Goal: Task Accomplishment & Management: Complete application form

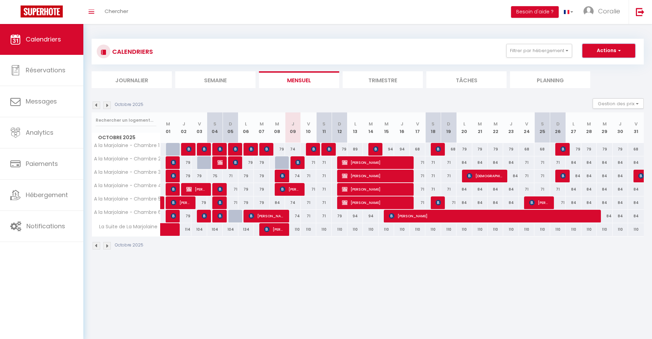
click at [609, 50] on button "Actions" at bounding box center [608, 51] width 53 height 14
click at [588, 67] on link "Nouvelle réservation" at bounding box center [602, 66] width 60 height 10
select select
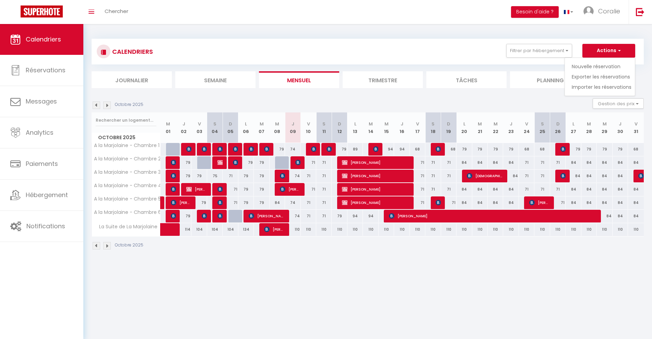
select select
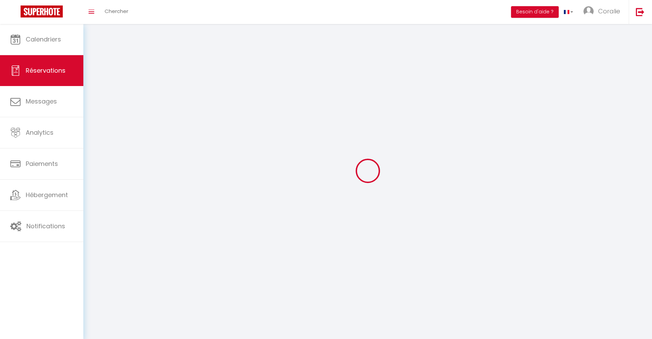
select select
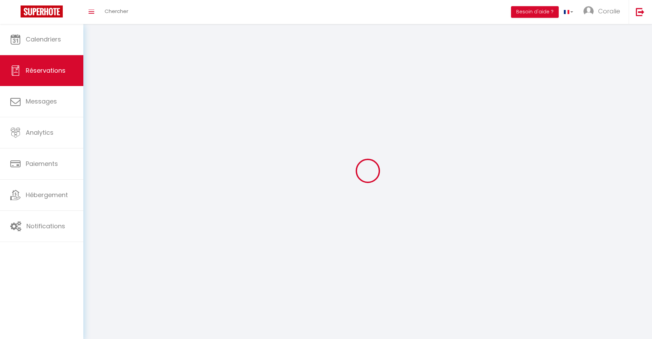
select select
checkbox input "false"
select select
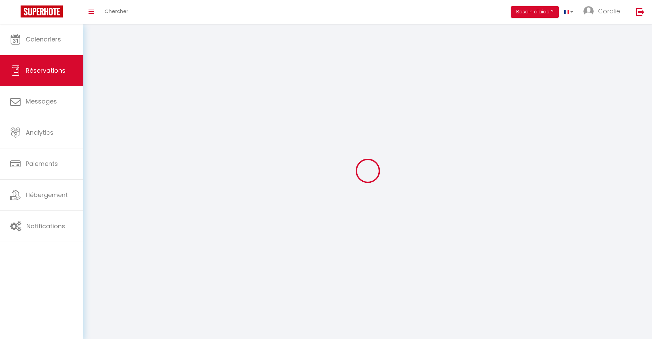
select select
checkbox input "false"
select select
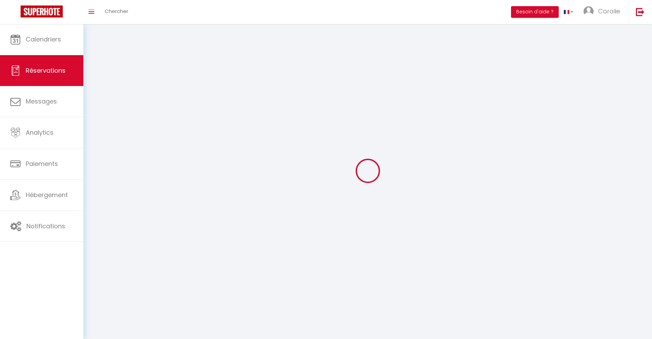
select select
checkbox input "false"
select select
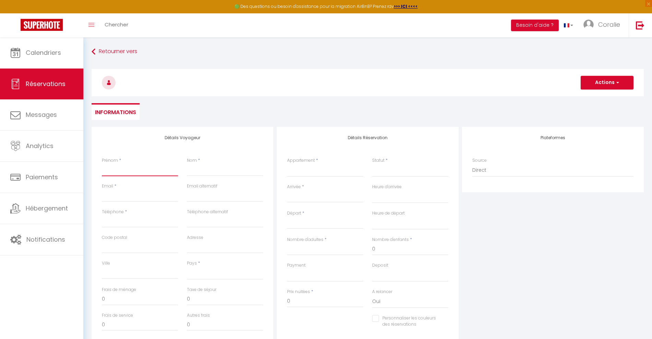
click at [137, 173] on input "Prénom" at bounding box center [140, 170] width 76 height 12
drag, startPoint x: 212, startPoint y: 172, endPoint x: 207, endPoint y: 172, distance: 4.8
click at [211, 173] on input "Nom" at bounding box center [225, 170] width 76 height 12
type input "M"
select select
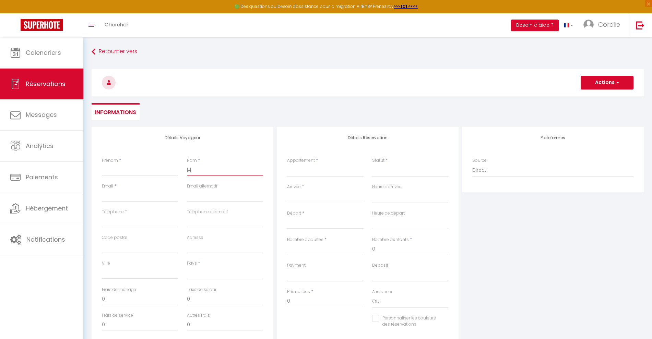
select select
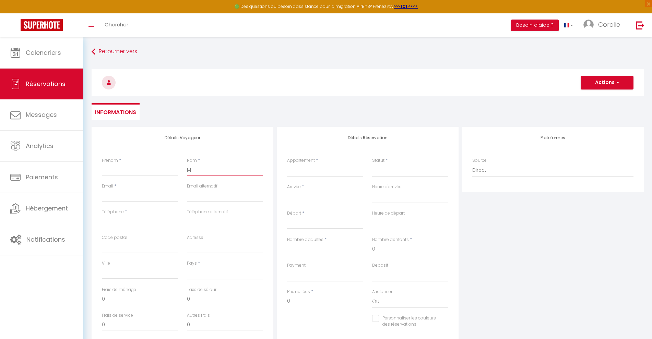
select select
checkbox input "false"
type input "MA"
select select
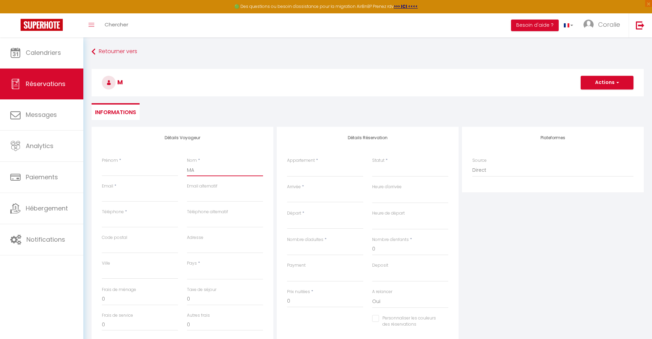
select select
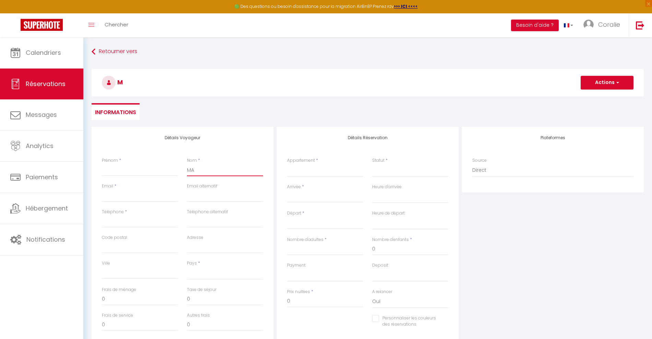
checkbox input "false"
type input "MAR"
select select
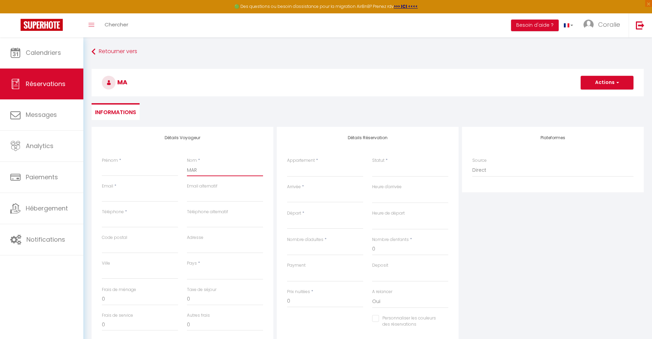
select select
checkbox input "false"
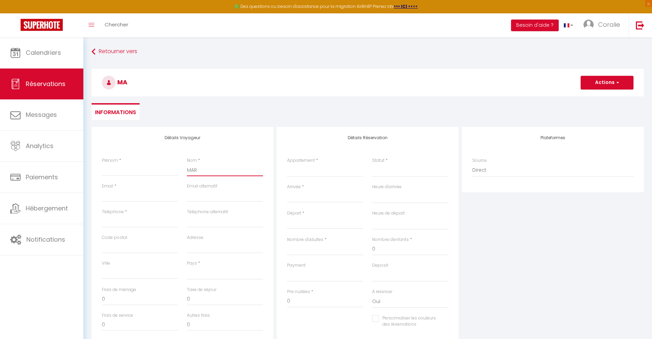
type input "MART"
select select
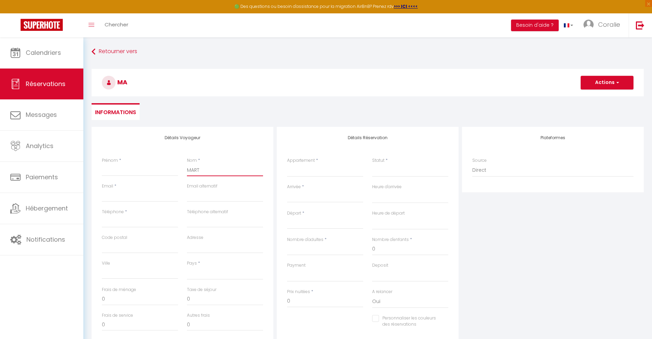
select select
checkbox input "false"
type input "MARTE"
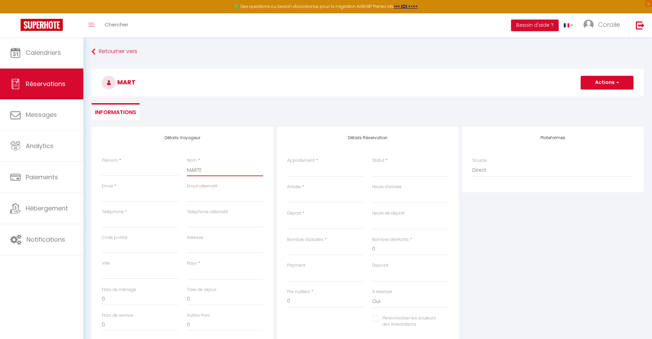
select select
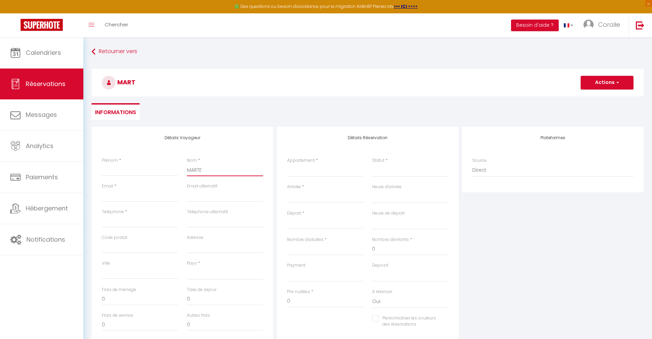
select select
checkbox input "false"
type input "MARTEL"
select select
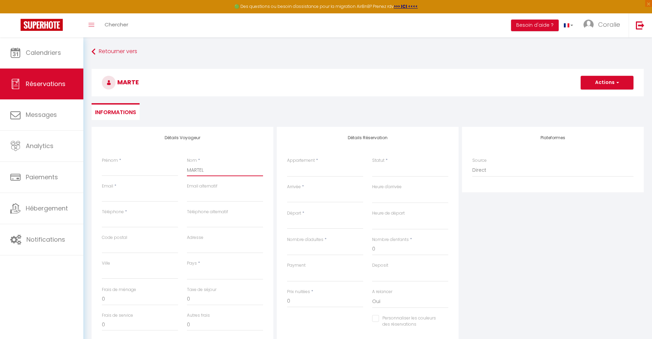
select select
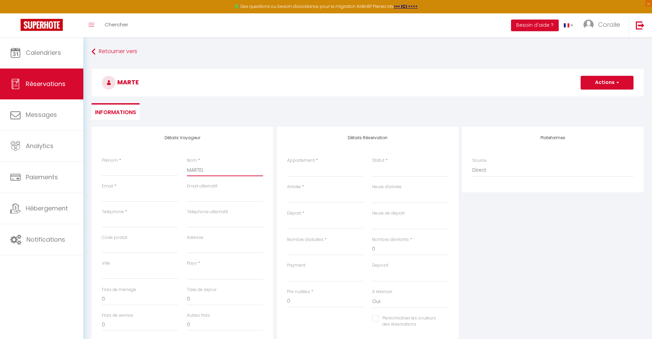
select select
checkbox input "false"
type input "MARTEL"
click at [146, 168] on input "Prénom" at bounding box center [140, 170] width 76 height 12
type input "M"
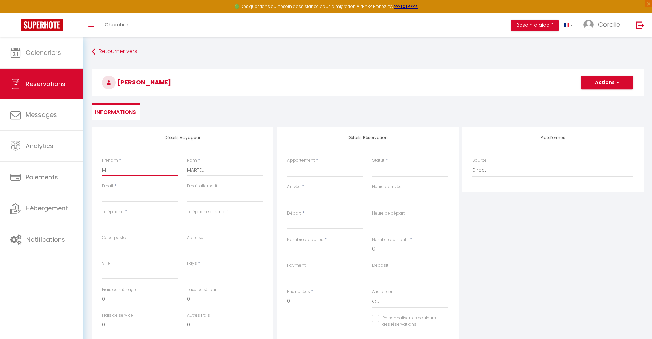
select select
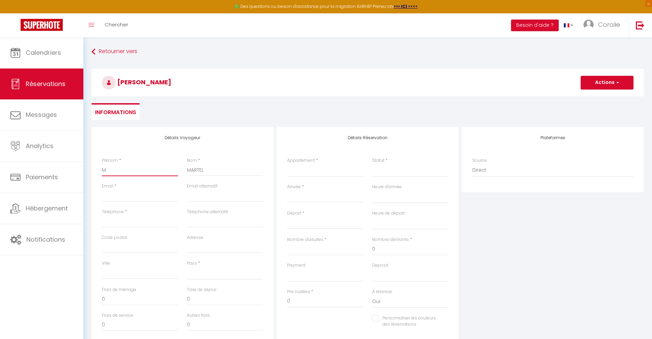
select select
checkbox input "false"
type input "MA"
select select
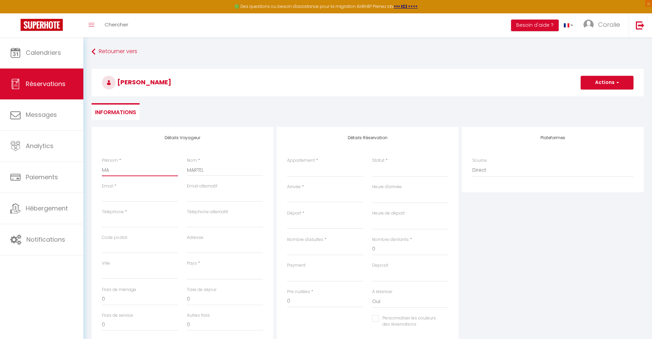
select select
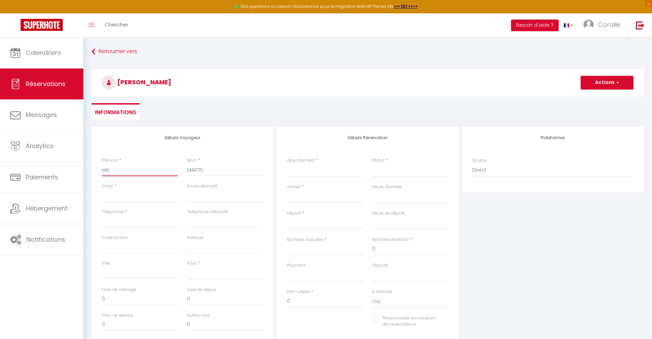
select select
checkbox input "false"
type input "MAN"
select select
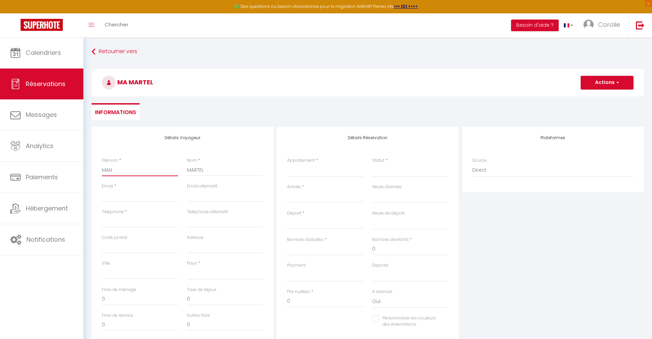
select select
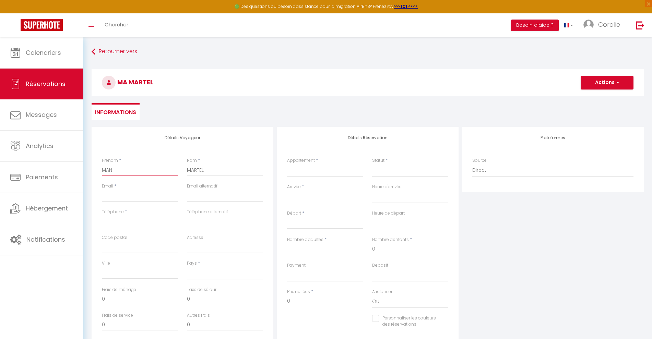
checkbox input "false"
type input "MANO"
select select
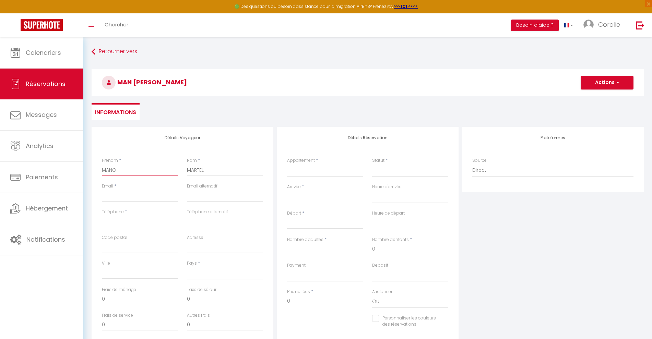
select select
checkbox input "false"
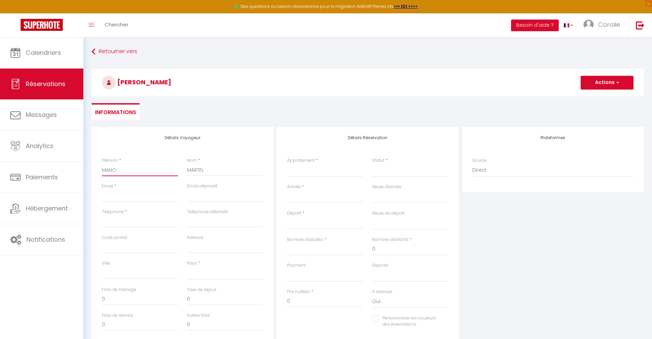
type input "MANON"
select select
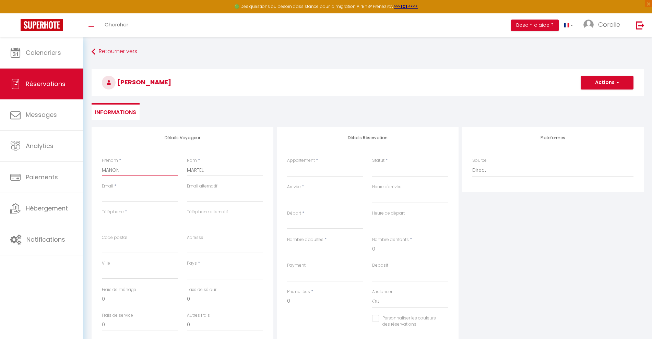
select select
checkbox input "false"
type input "MANON"
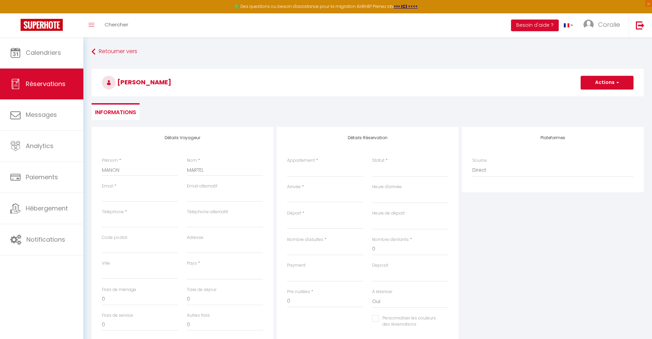
click at [136, 189] on div "Email *" at bounding box center [140, 192] width 76 height 19
click at [136, 192] on input "Email client" at bounding box center [140, 196] width 76 height 12
type input "m"
select select
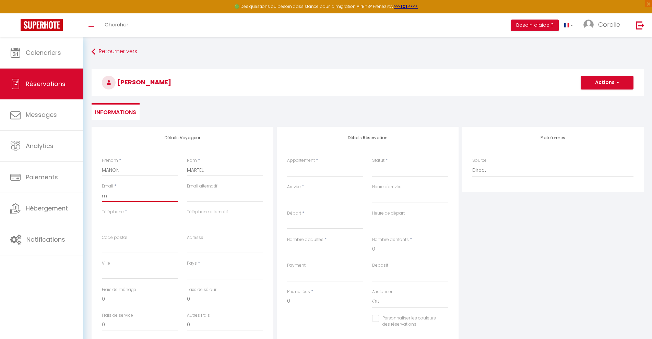
select select
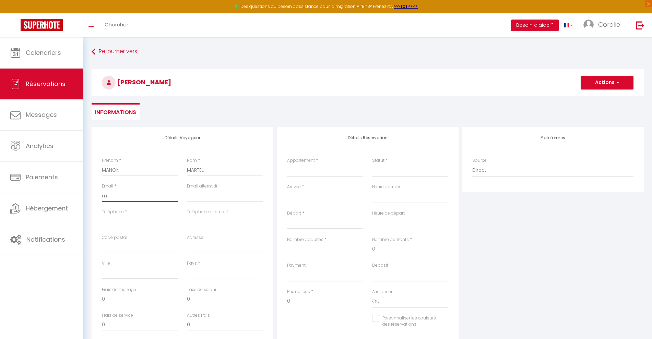
checkbox input "false"
type input "ma"
select select
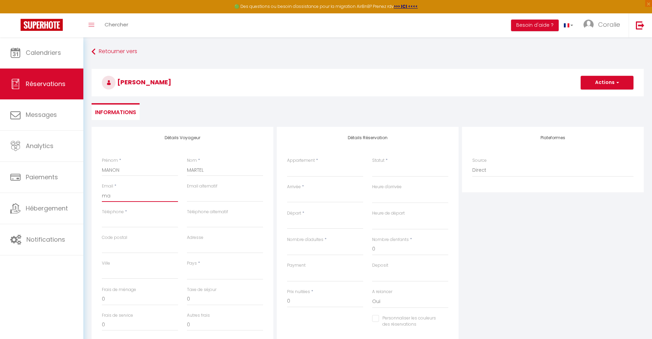
select select
checkbox input "false"
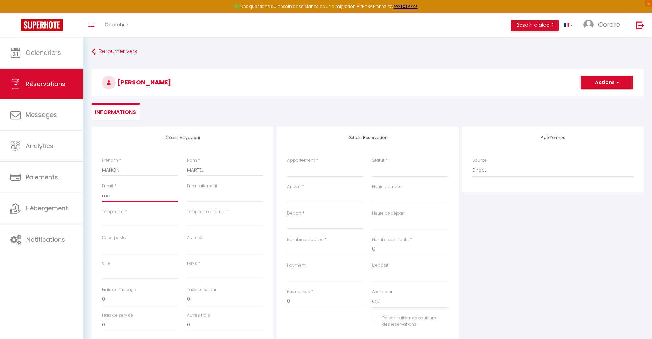
type input "man"
select select
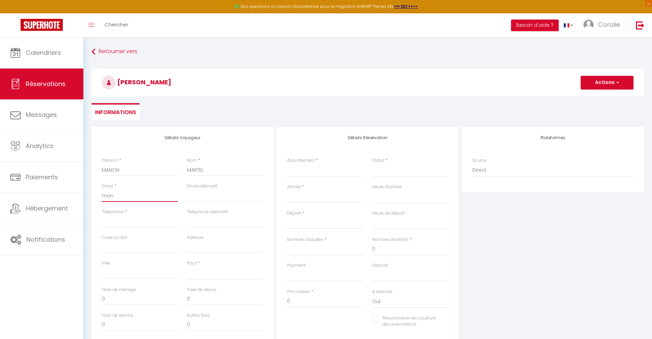
select select
checkbox input "false"
type input "mano"
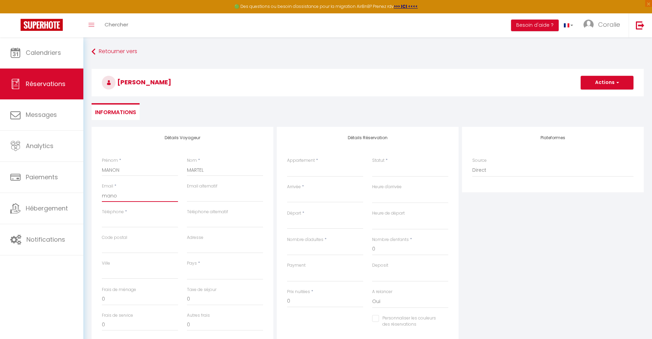
select select
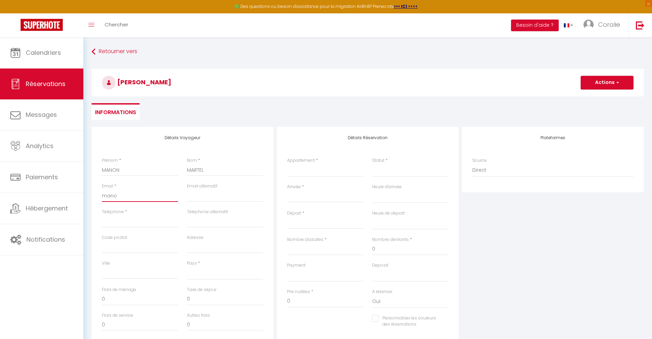
select select
checkbox input "false"
type input "manon"
select select
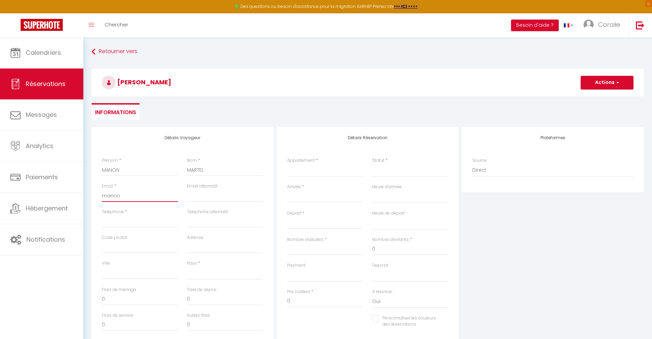
select select
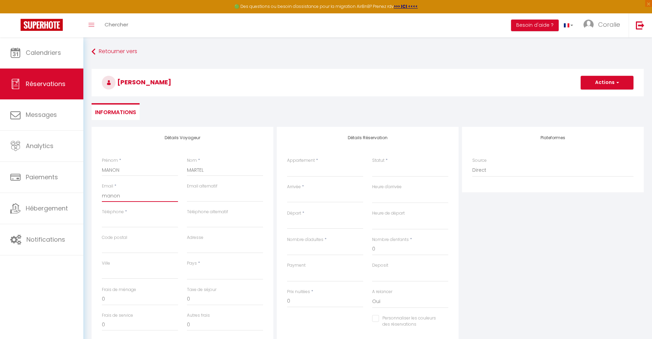
select select
checkbox input "false"
type input "manon."
select select
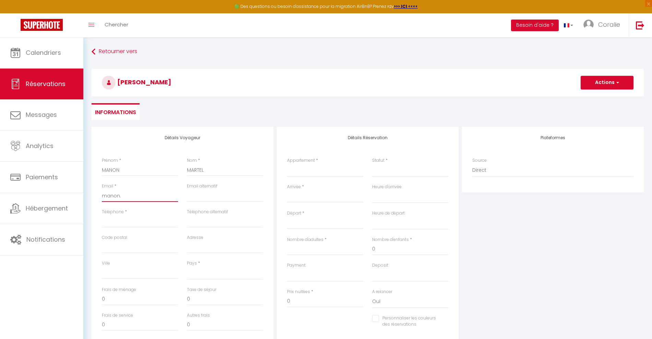
select select
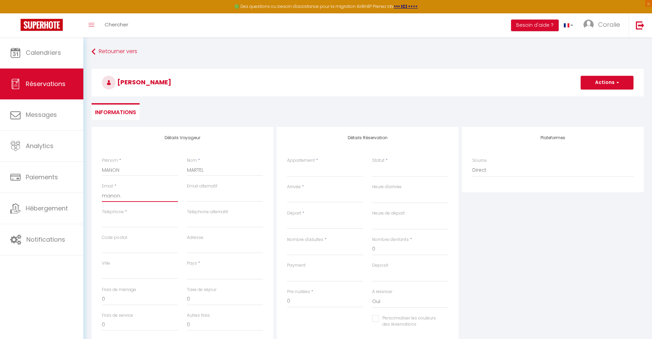
checkbox input "false"
type input "manon.m"
select select
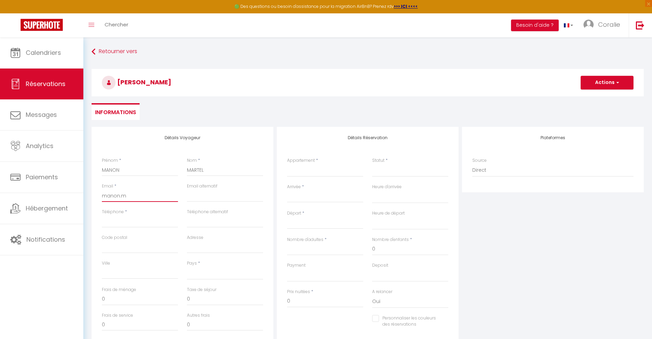
select select
checkbox input "false"
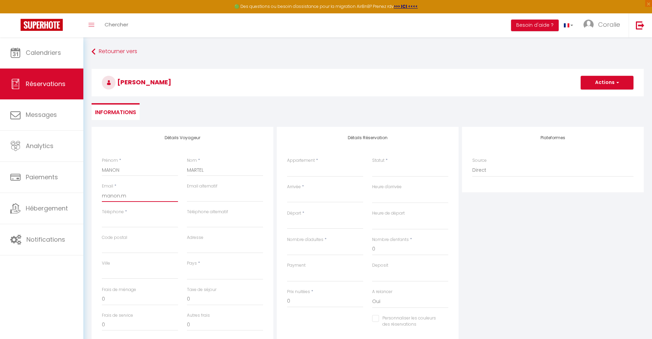
type input "manon.ma"
select select
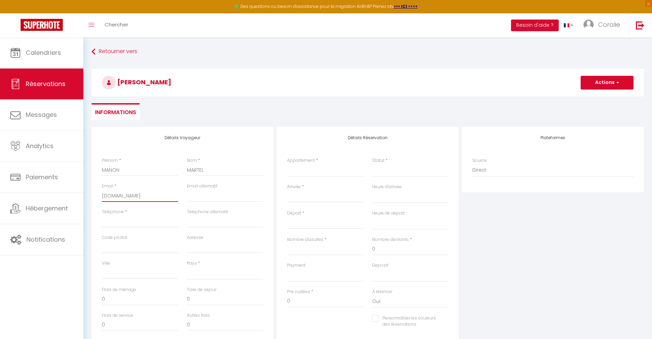
select select
checkbox input "false"
type input "manon.mar"
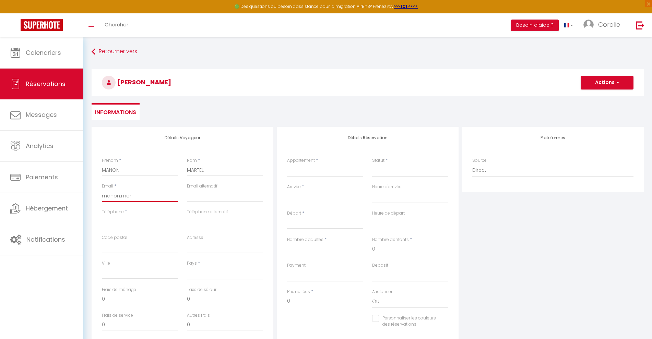
select select
click at [130, 226] on input "Téléphone" at bounding box center [140, 221] width 76 height 12
click at [312, 172] on select "A la Marjolaine - Chambre 1 A la Marjolaine - Chambre 2 A la Marjolaine - Chamb…" at bounding box center [325, 170] width 76 height 13
click at [287, 164] on select "A la Marjolaine - Chambre 1 A la Marjolaine - Chambre 2 A la Marjolaine - Chamb…" at bounding box center [325, 170] width 76 height 13
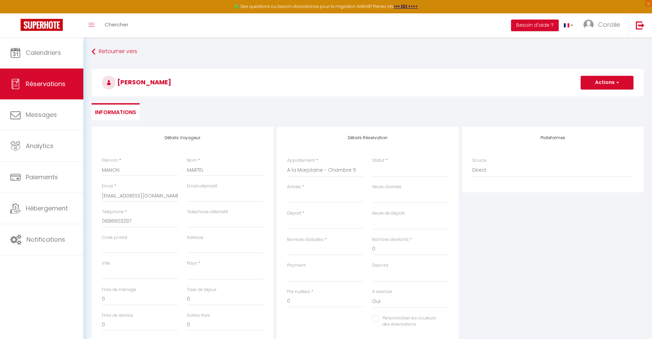
click at [326, 189] on div "Arrivée * < Oct 2025 > Dim Lun Mar Mer Jeu Ven Sam 1 2 3 4 5 6 7 8 9 10 11 12 1…" at bounding box center [325, 193] width 76 height 19
click at [317, 200] on input "Arrivée" at bounding box center [325, 197] width 76 height 9
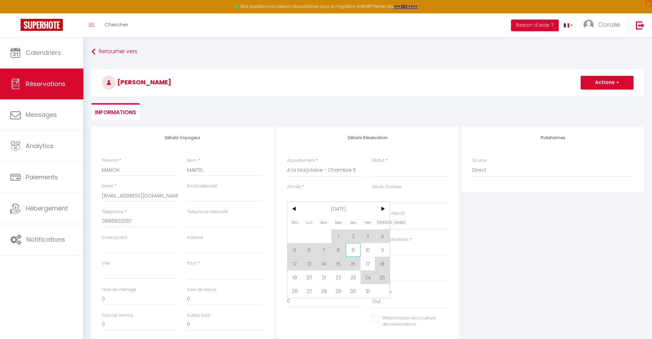
click at [356, 250] on span "9" at bounding box center [353, 250] width 15 height 14
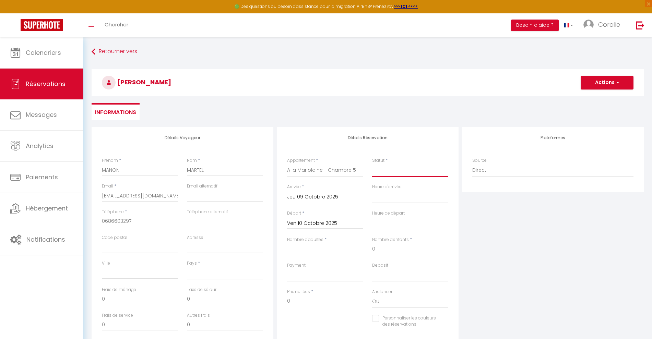
click at [397, 168] on select "Confirmé Non Confirmé Annulé Annulé par le voyageur No Show Request" at bounding box center [410, 170] width 76 height 13
click at [372, 164] on select "Confirmé Non Confirmé Annulé Annulé par le voyageur No Show Request" at bounding box center [410, 170] width 76 height 13
click at [348, 249] on input "Nombre d'adultes" at bounding box center [325, 249] width 76 height 12
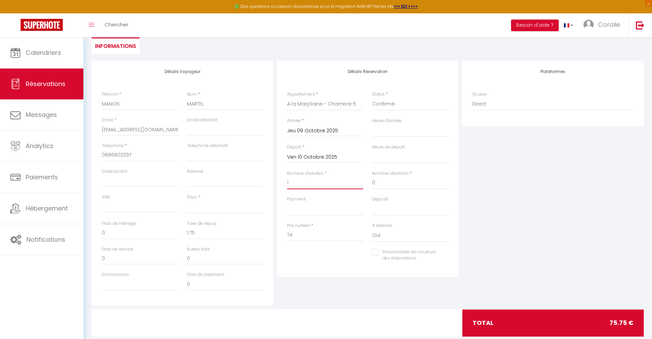
scroll to position [81, 0]
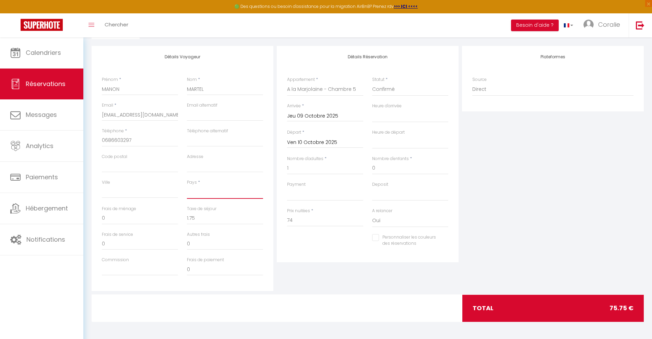
click at [216, 194] on select "France Portugal Afghanistan Albania Algeria American Samoa Andorra Angola Angui…" at bounding box center [225, 192] width 76 height 13
click at [187, 186] on select "France Portugal Afghanistan Albania Algeria American Samoa Andorra Angola Angui…" at bounding box center [225, 192] width 76 height 13
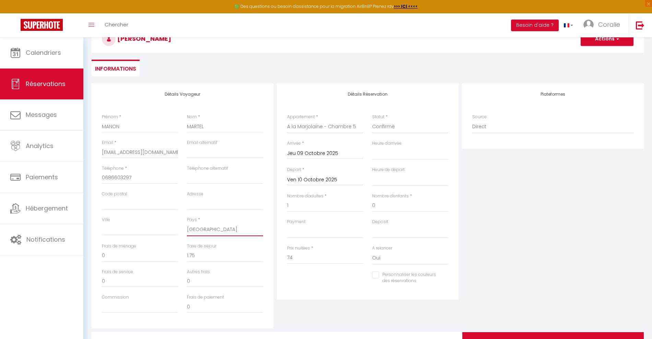
scroll to position [0, 0]
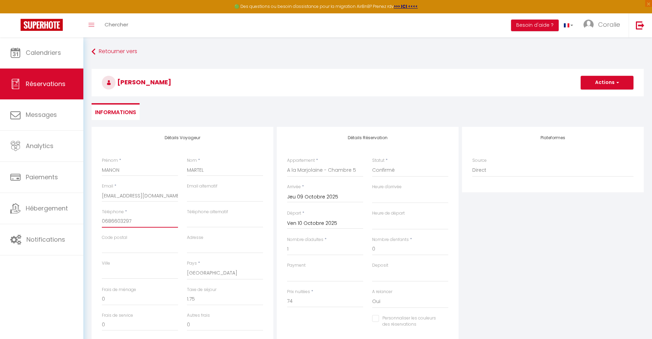
click at [128, 226] on input "0686603297" at bounding box center [140, 221] width 76 height 12
click at [591, 90] on h3 "[PERSON_NAME]" at bounding box center [368, 82] width 552 height 27
click at [599, 85] on button "Actions" at bounding box center [606, 83] width 53 height 14
click at [590, 95] on link "Enregistrer" at bounding box center [600, 97] width 54 height 9
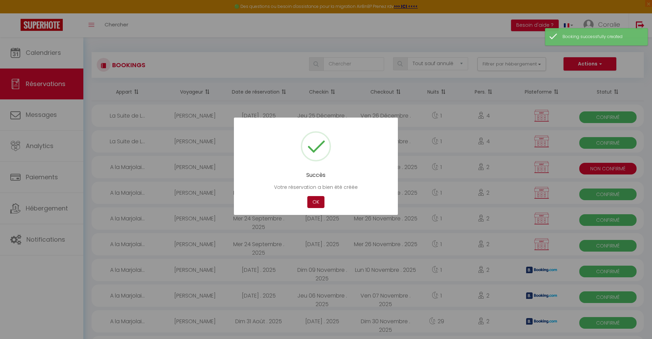
click at [309, 204] on button "OK" at bounding box center [315, 202] width 17 height 12
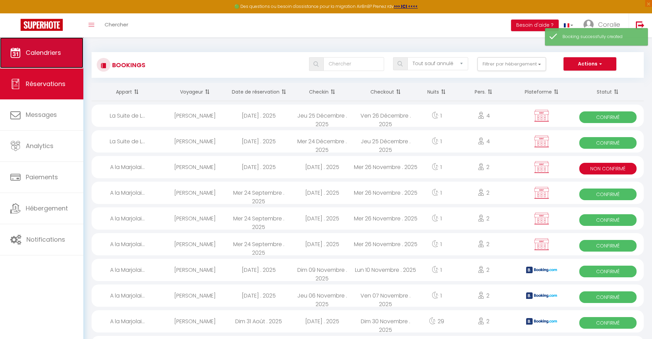
click at [65, 52] on link "Calendriers" at bounding box center [41, 52] width 83 height 31
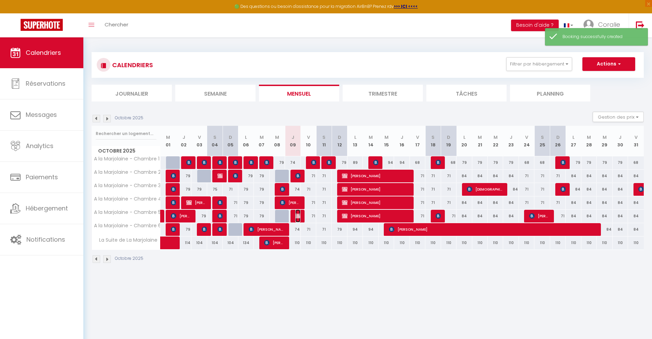
click at [297, 215] on img at bounding box center [297, 215] width 5 height 5
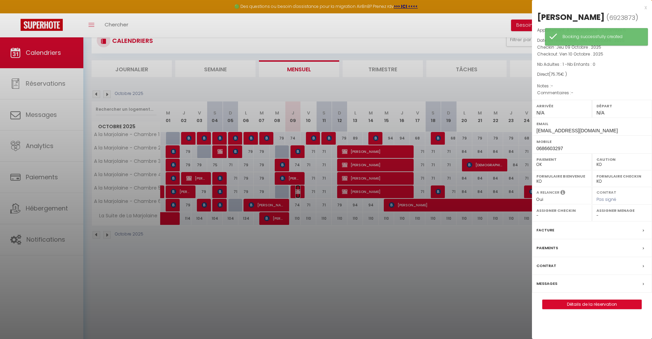
scroll to position [37, 0]
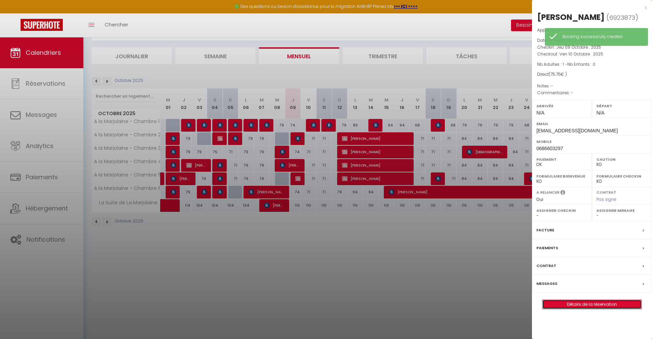
click at [614, 306] on link "Détails de la réservation" at bounding box center [591, 304] width 99 height 9
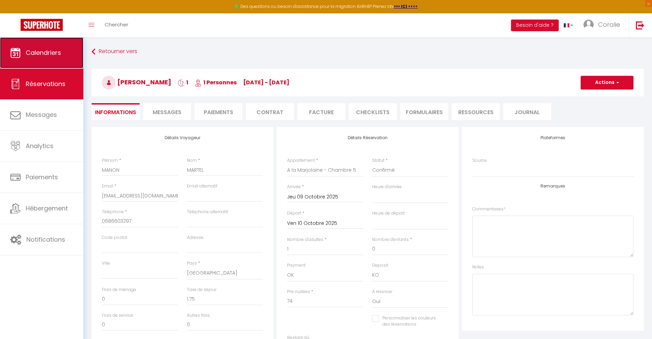
click at [55, 54] on span "Calendriers" at bounding box center [43, 52] width 35 height 9
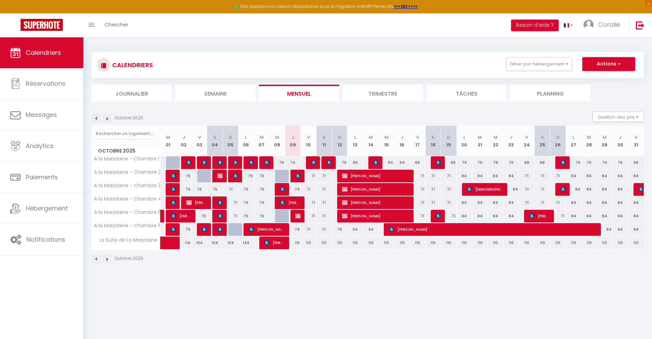
click at [620, 61] on span "button" at bounding box center [618, 63] width 4 height 7
click at [607, 80] on link "Nouvelle réservation" at bounding box center [602, 80] width 60 height 10
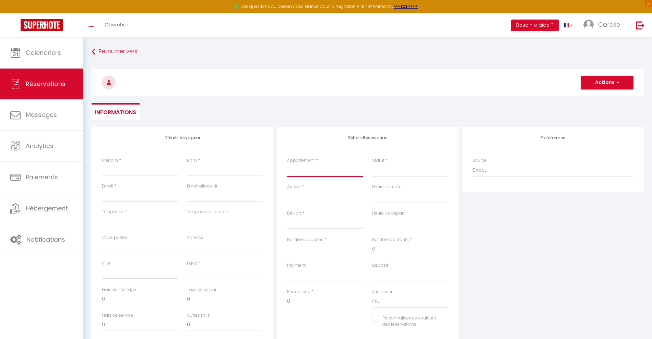
click at [305, 166] on select "A la Marjolaine - Chambre 1 A la Marjolaine - Chambre 2 A la Marjolaine - Chamb…" at bounding box center [325, 170] width 76 height 13
click at [122, 223] on input "Téléphone" at bounding box center [140, 221] width 76 height 12
drag, startPoint x: 332, startPoint y: 165, endPoint x: 331, endPoint y: 176, distance: 11.0
click at [332, 165] on select "A la Marjolaine - Chambre 1 A la Marjolaine - Chambre 2 A la Marjolaine - Chamb…" at bounding box center [325, 170] width 76 height 13
click at [287, 164] on select "A la Marjolaine - Chambre 1 A la Marjolaine - Chambre 2 A la Marjolaine - Chamb…" at bounding box center [325, 170] width 76 height 13
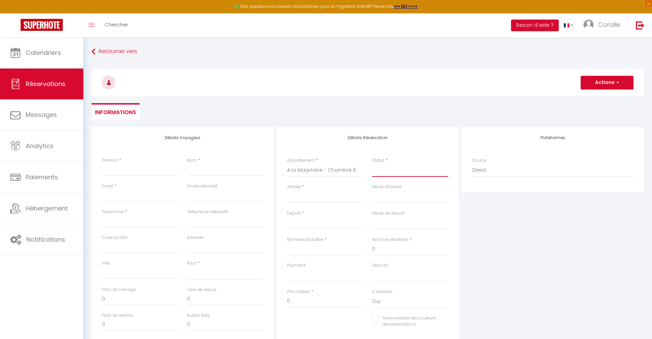
click at [388, 169] on select "Confirmé Non Confirmé Annulé Annulé par le voyageur No Show Request" at bounding box center [410, 170] width 76 height 13
click at [329, 197] on input "Arrivée" at bounding box center [325, 197] width 76 height 9
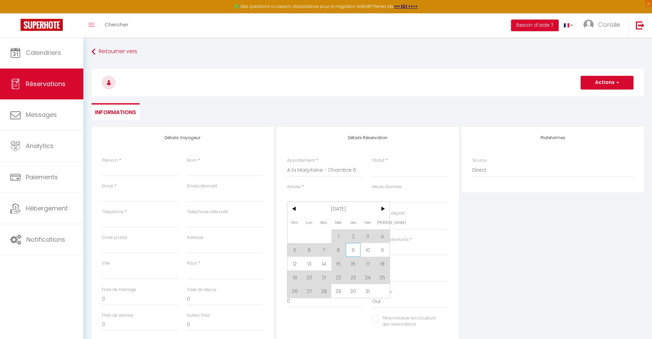
click at [358, 250] on span "9" at bounding box center [353, 250] width 15 height 14
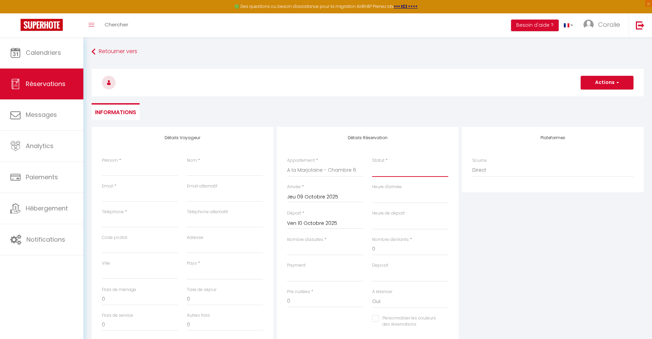
click at [389, 171] on select "Confirmé Non Confirmé Annulé Annulé par le voyageur No Show Request" at bounding box center [410, 170] width 76 height 13
click at [372, 164] on select "Confirmé Non Confirmé Annulé Annulé par le voyageur No Show Request" at bounding box center [410, 170] width 76 height 13
click at [390, 169] on select "Confirmé Non Confirmé Annulé Annulé par le voyageur No Show Request" at bounding box center [410, 170] width 76 height 13
click at [372, 164] on select "Confirmé Non Confirmé Annulé Annulé par le voyageur No Show Request" at bounding box center [410, 170] width 76 height 13
click at [144, 191] on input "Email client" at bounding box center [140, 196] width 76 height 12
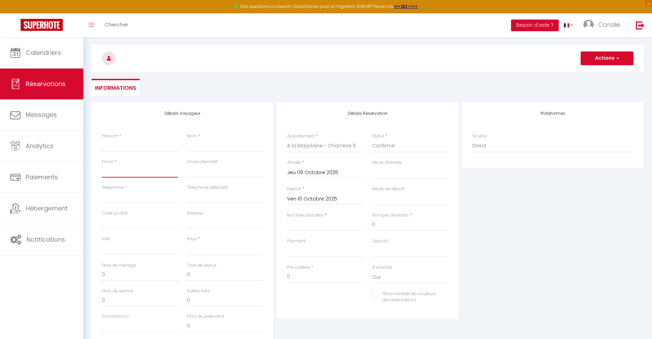
scroll to position [43, 0]
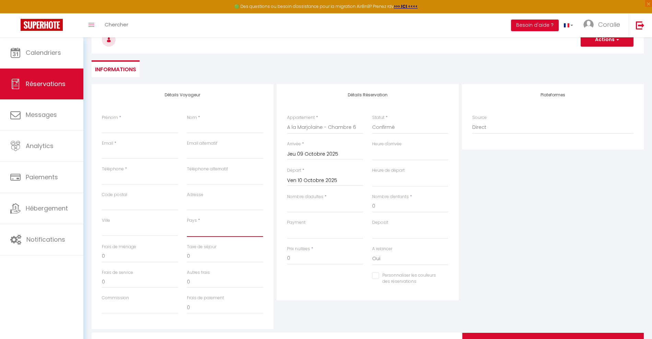
click at [204, 232] on select "France Portugal Afghanistan Albania Algeria American Samoa Andorra Angola Angui…" at bounding box center [225, 230] width 76 height 13
click at [187, 224] on select "France Portugal Afghanistan Albania Algeria American Samoa Andorra Angola Angui…" at bounding box center [225, 230] width 76 height 13
click at [308, 207] on input "Nombre d'adultes" at bounding box center [325, 206] width 76 height 12
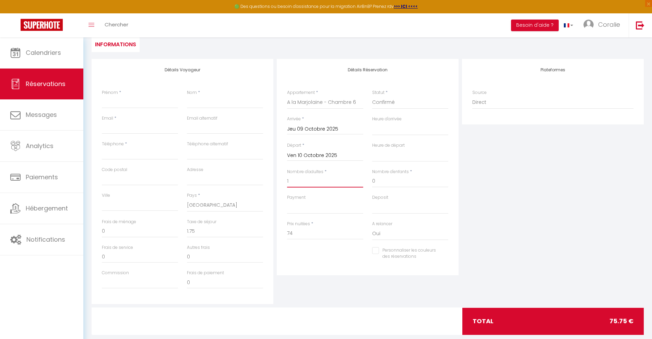
scroll to position [81, 0]
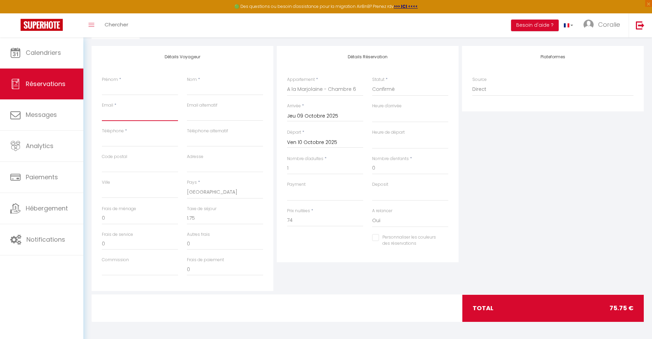
click at [145, 117] on input "Email client" at bounding box center [140, 115] width 76 height 12
click at [151, 136] on input "Téléphone" at bounding box center [140, 140] width 76 height 12
click at [218, 91] on input "Nom" at bounding box center [225, 89] width 76 height 12
click at [153, 83] on input "Prénom" at bounding box center [140, 89] width 76 height 12
click at [134, 121] on div "Email *" at bounding box center [139, 115] width 85 height 26
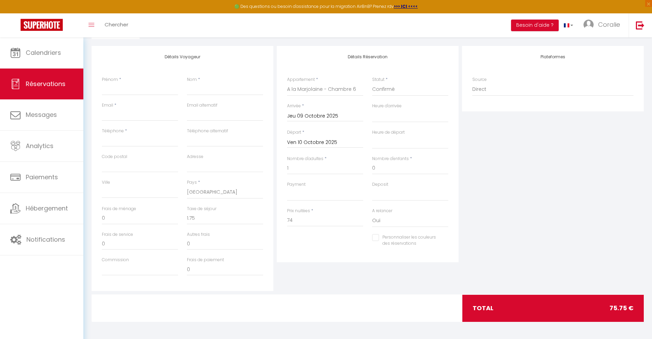
click at [151, 147] on div "Téléphone *" at bounding box center [139, 141] width 85 height 26
click at [145, 120] on input "Email client" at bounding box center [140, 115] width 76 height 12
click at [152, 89] on input "Prénom" at bounding box center [140, 89] width 76 height 12
click at [157, 140] on input "Téléphone" at bounding box center [140, 140] width 76 height 12
click at [197, 90] on input "Nom" at bounding box center [225, 89] width 76 height 12
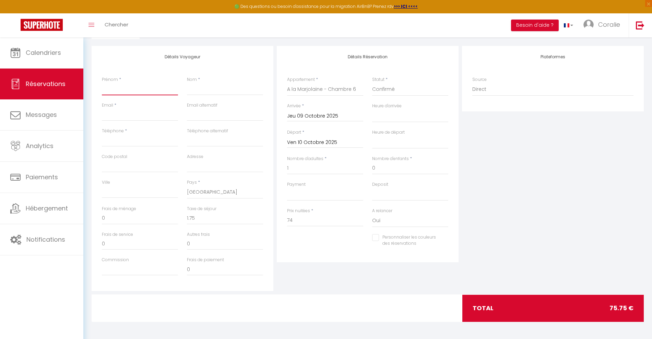
click at [149, 87] on input "Prénom" at bounding box center [140, 89] width 76 height 12
click at [198, 92] on input "Nom" at bounding box center [225, 89] width 76 height 12
click at [172, 93] on input "Prénom" at bounding box center [140, 89] width 76 height 12
click at [206, 86] on input "Nom" at bounding box center [225, 89] width 76 height 12
click at [148, 113] on input "Email client" at bounding box center [140, 115] width 76 height 12
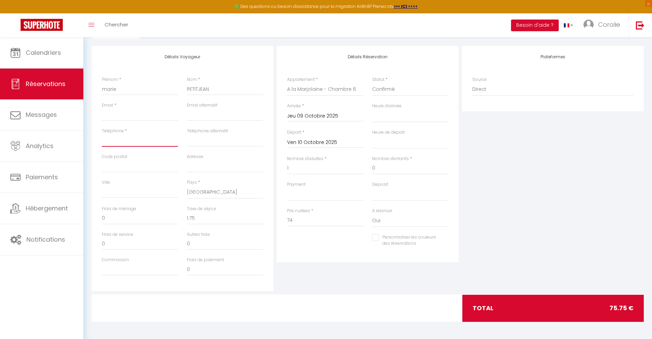
click at [145, 138] on input "Téléphone" at bounding box center [140, 140] width 76 height 12
click at [148, 119] on input "Email client" at bounding box center [140, 115] width 76 height 12
click at [159, 115] on input "marie.petitjean@france.tv" at bounding box center [140, 115] width 76 height 12
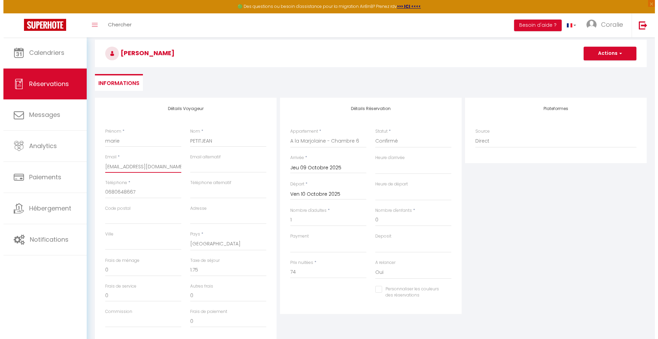
scroll to position [0, 0]
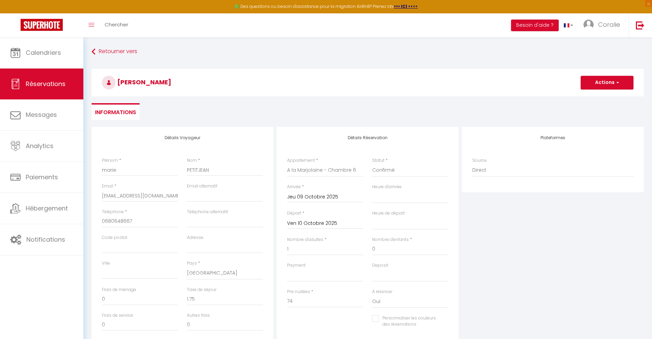
click at [605, 75] on h3 "[PERSON_NAME]" at bounding box center [368, 82] width 552 height 27
click at [604, 87] on button "Actions" at bounding box center [606, 83] width 53 height 14
click at [601, 94] on link "Enregistrer" at bounding box center [600, 97] width 54 height 9
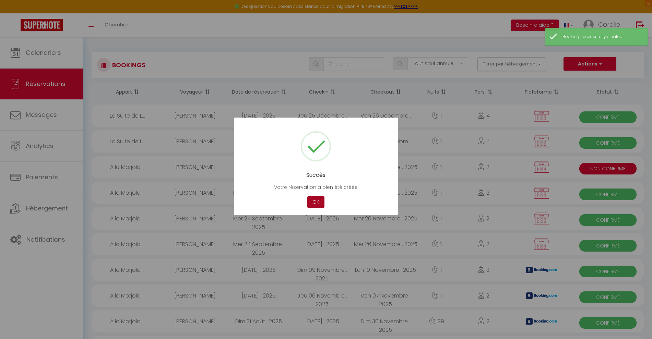
drag, startPoint x: 312, startPoint y: 204, endPoint x: 307, endPoint y: 200, distance: 6.9
click at [312, 204] on button "OK" at bounding box center [315, 202] width 17 height 12
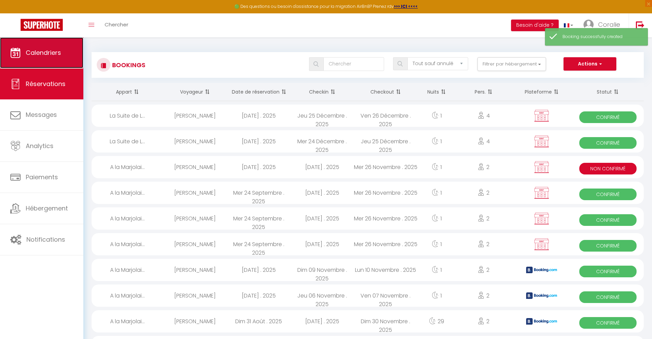
click at [70, 42] on link "Calendriers" at bounding box center [41, 52] width 83 height 31
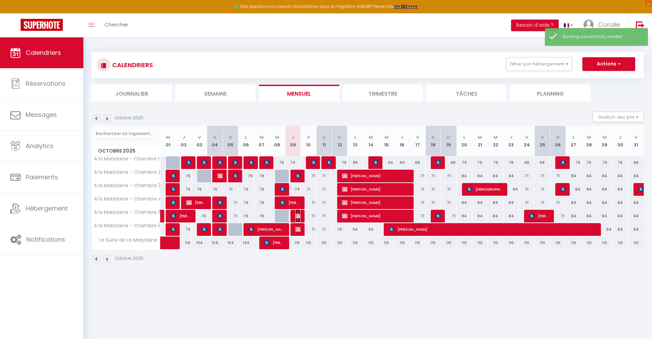
click at [296, 218] on img at bounding box center [297, 215] width 5 height 5
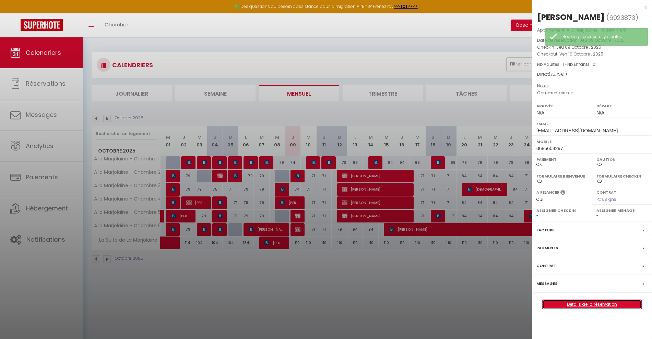
drag, startPoint x: 586, startPoint y: 304, endPoint x: 585, endPoint y: 298, distance: 6.6
click at [587, 305] on link "Détails de la réservation" at bounding box center [591, 304] width 99 height 9
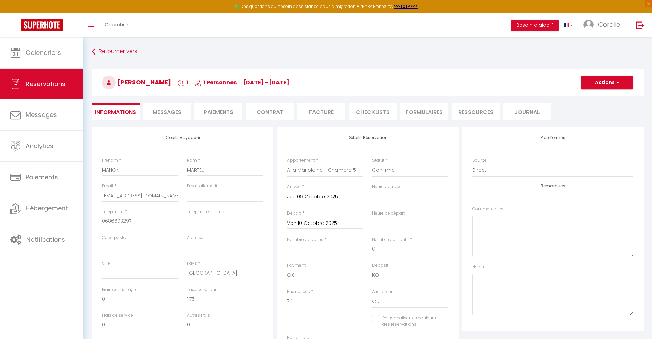
click at [288, 110] on li "Contrat" at bounding box center [270, 111] width 48 height 17
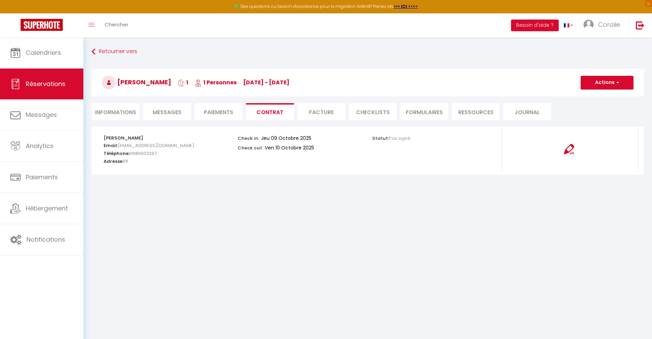
click at [221, 112] on li "Paiements" at bounding box center [218, 111] width 48 height 17
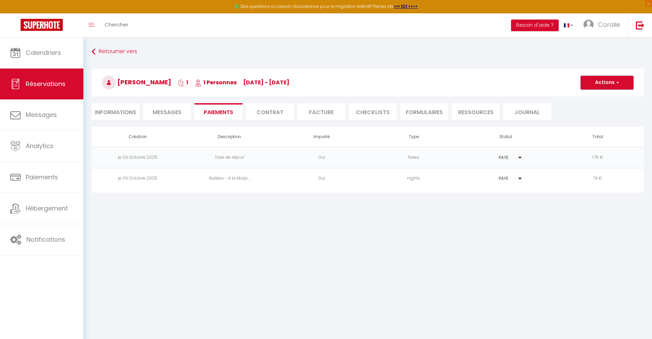
click at [622, 83] on button "Actions" at bounding box center [606, 83] width 53 height 14
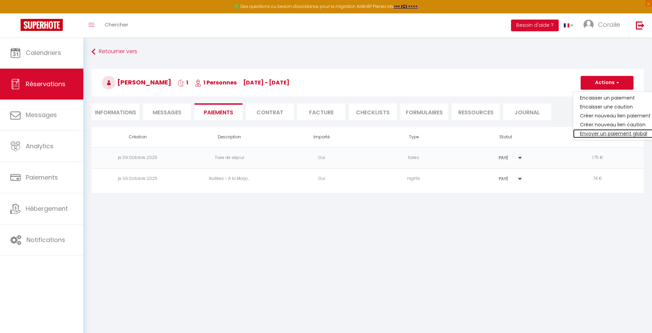
click at [615, 133] on link "Envoyer un paiement global" at bounding box center [615, 133] width 84 height 9
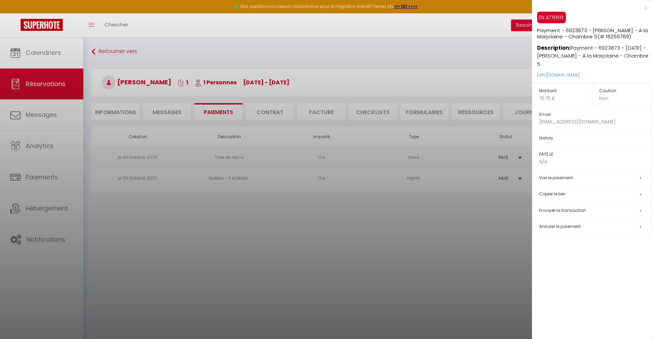
click at [582, 209] on span "Envoyer la transaction" at bounding box center [562, 210] width 47 height 6
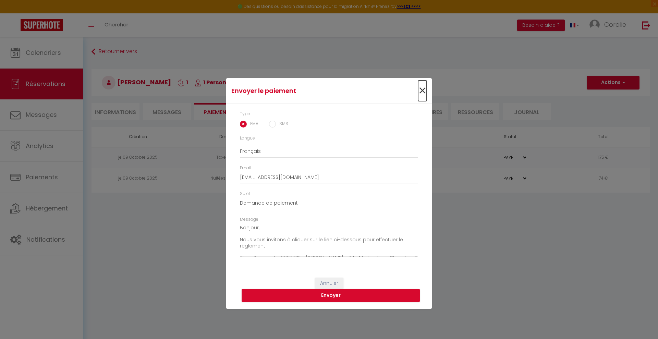
click at [424, 96] on span "×" at bounding box center [422, 91] width 9 height 21
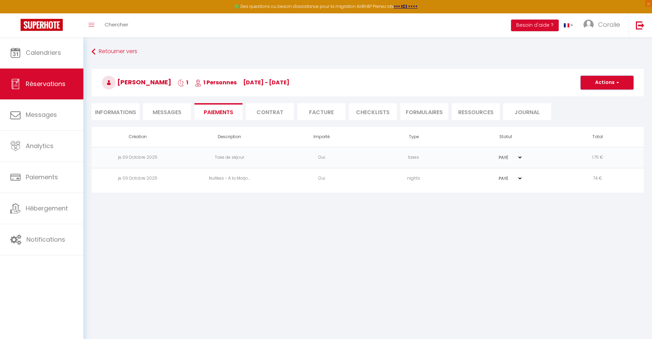
click at [589, 88] on button "Actions" at bounding box center [606, 83] width 53 height 14
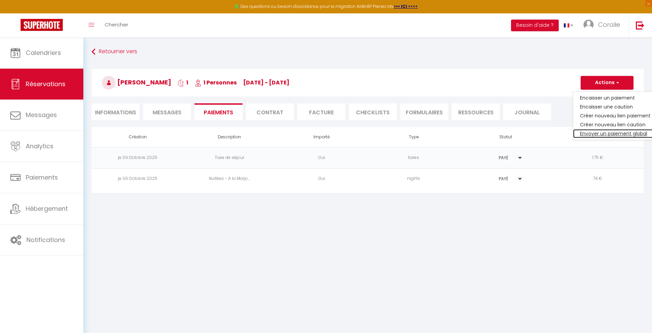
click at [611, 130] on link "Envoyer un paiement global" at bounding box center [615, 133] width 84 height 9
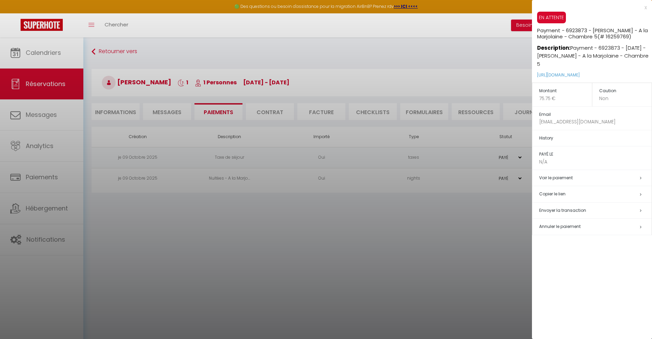
click at [575, 211] on span "Envoyer la transaction" at bounding box center [562, 210] width 47 height 6
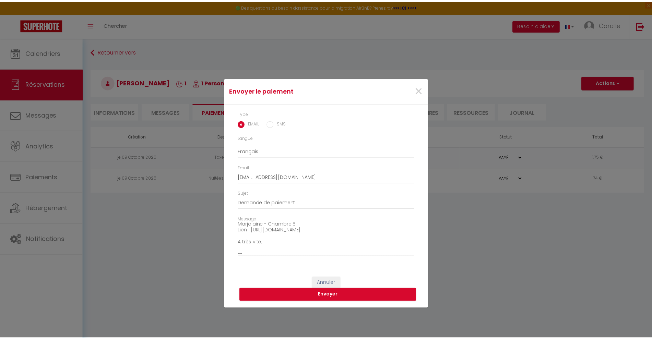
scroll to position [60, 0]
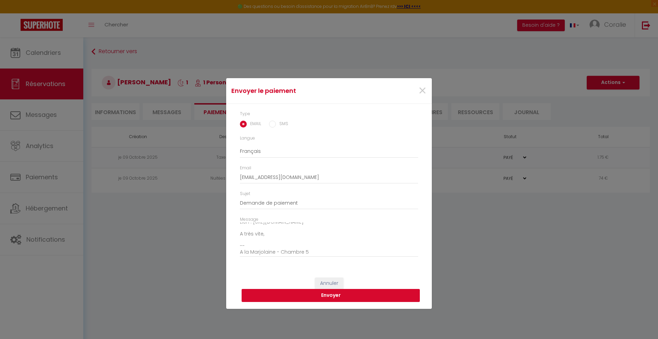
click at [405, 297] on button "Envoyer" at bounding box center [331, 295] width 178 height 13
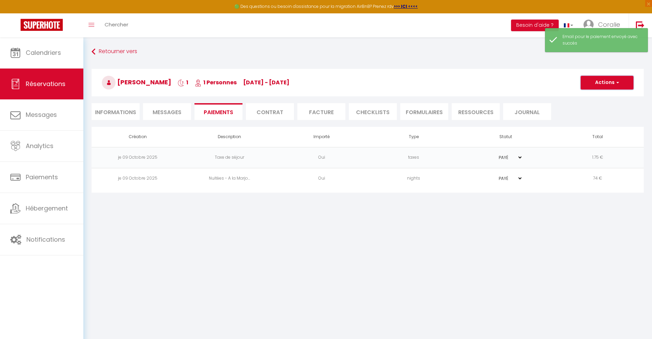
click at [606, 84] on button "Actions" at bounding box center [606, 83] width 53 height 14
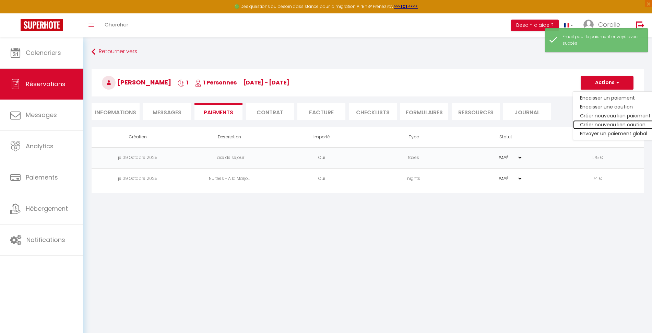
click at [615, 124] on link "Créer nouveau lien caution" at bounding box center [615, 124] width 84 height 9
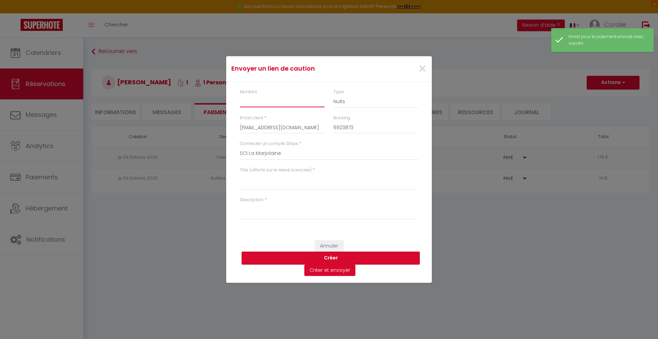
click at [259, 100] on input "Montant" at bounding box center [282, 101] width 85 height 12
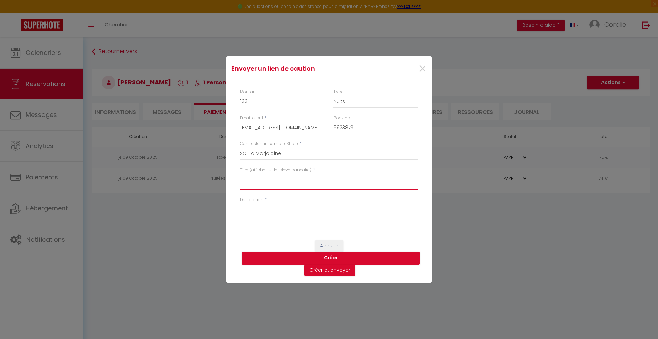
click at [305, 186] on textarea "Titre (affiché sur le relevé bancaire)" at bounding box center [329, 181] width 178 height 16
click at [300, 206] on textarea "Description" at bounding box center [329, 211] width 178 height 16
click at [296, 252] on button "Créer" at bounding box center [331, 258] width 178 height 13
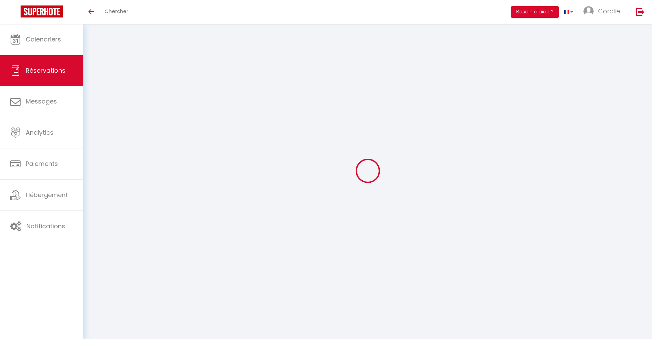
select select "0"
select select
checkbox input "false"
select select
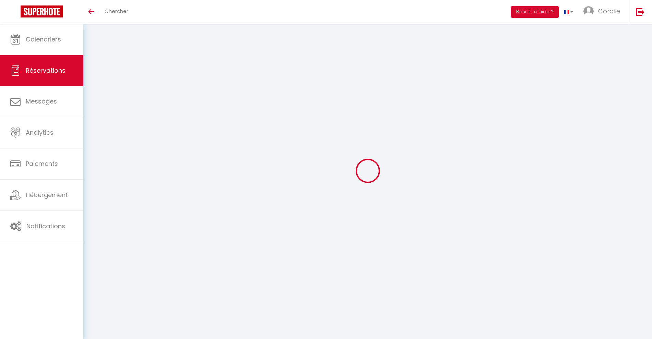
select select
checkbox input "false"
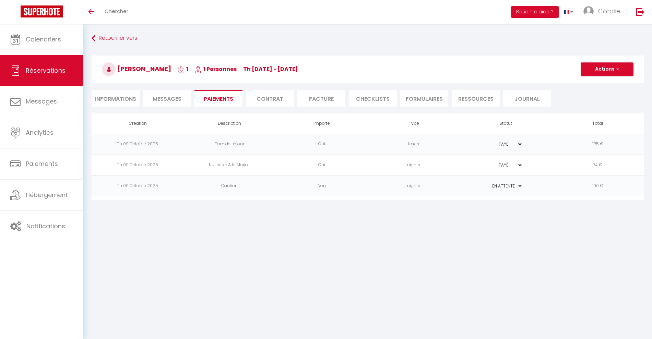
click at [387, 188] on td "nights" at bounding box center [414, 186] width 92 height 21
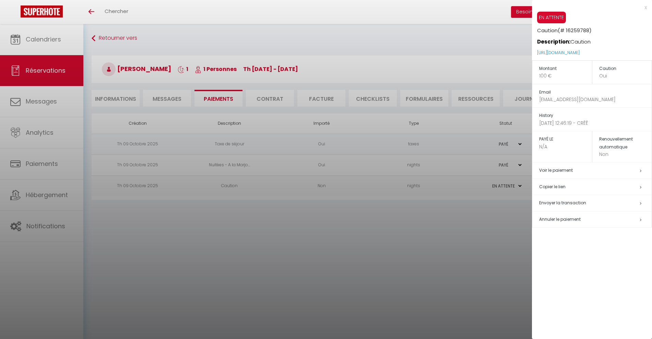
click at [570, 203] on span "Envoyer la transaction" at bounding box center [562, 203] width 47 height 6
select select "fr"
type input "[EMAIL_ADDRESS][DOMAIN_NAME]"
type input "Demande de dépôt"
type textarea "Bonjour, Nous vous invitons à cliquer sur le lien ci-dessous pour effectuer le …"
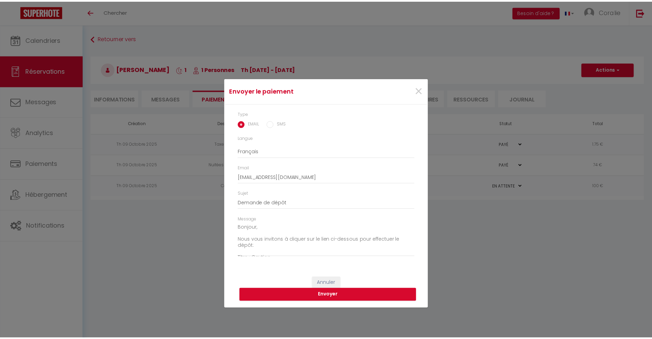
scroll to position [48, 0]
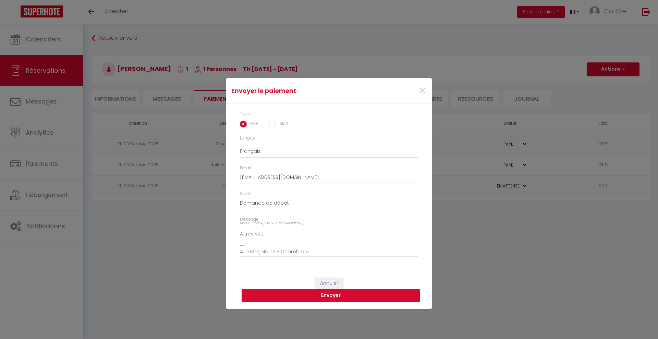
click at [345, 293] on button "Envoyer" at bounding box center [331, 295] width 178 height 13
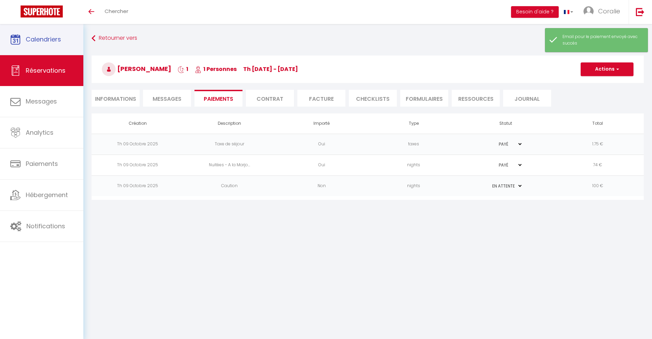
click at [52, 46] on link "Calendriers" at bounding box center [41, 39] width 83 height 31
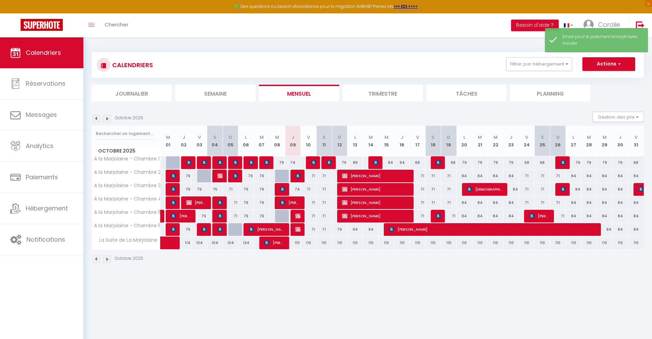
click at [301, 227] on div "71" at bounding box center [308, 229] width 15 height 13
type input "71"
type input "Ven 10 Octobre 2025"
type input "[DATE]"
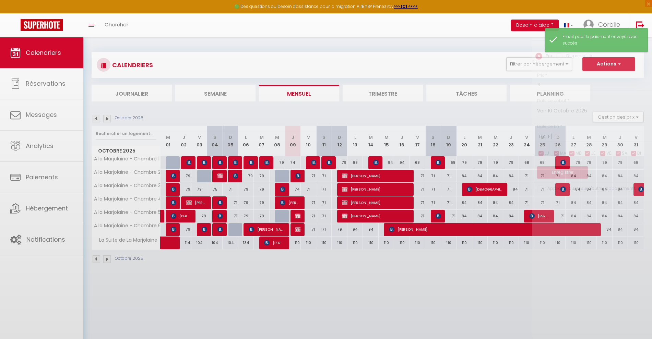
click at [300, 227] on div at bounding box center [326, 169] width 652 height 339
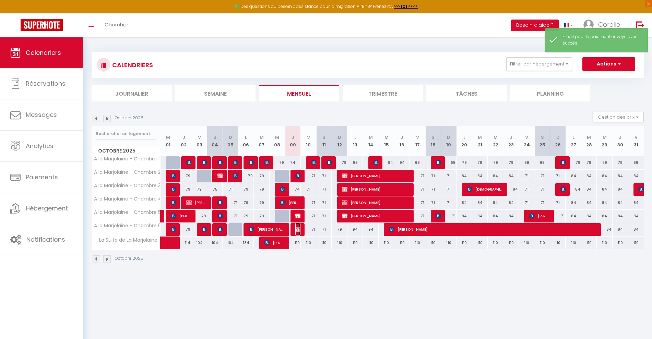
click at [297, 225] on span "[PERSON_NAME]" at bounding box center [297, 229] width 5 height 13
select select "OK"
select select "KO"
select select "0"
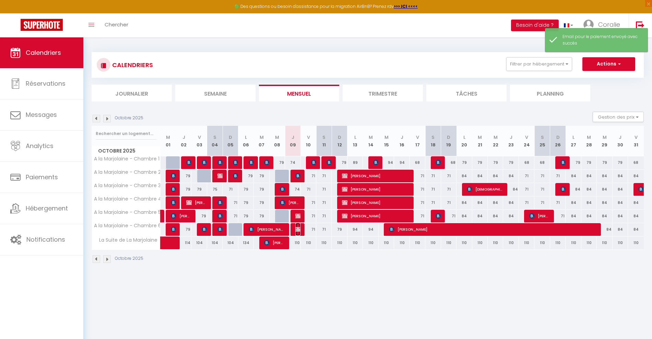
select select "1"
select select
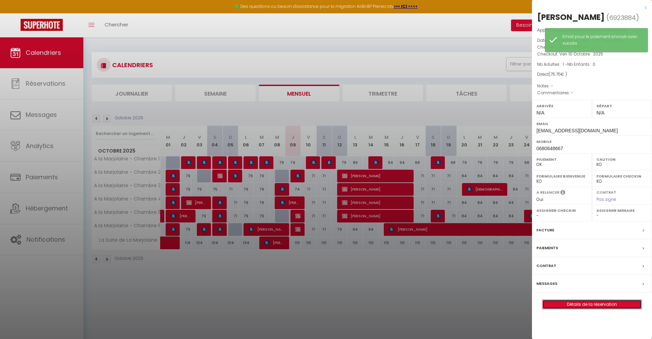
click at [587, 306] on link "Détails de la réservation" at bounding box center [591, 304] width 99 height 9
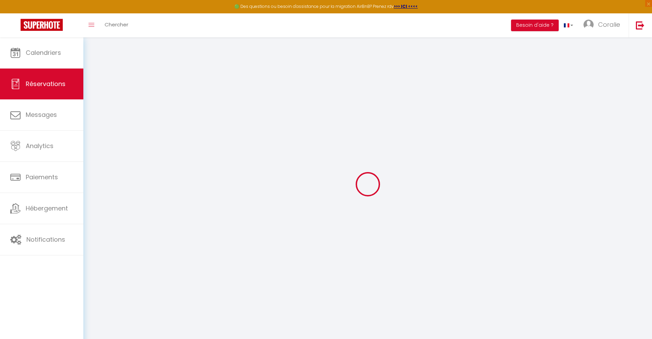
select select
checkbox input "false"
select select
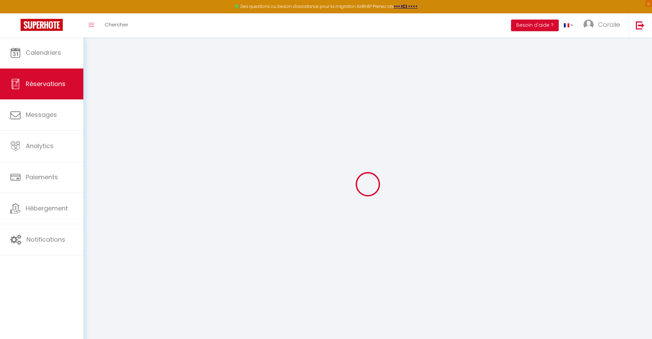
checkbox input "false"
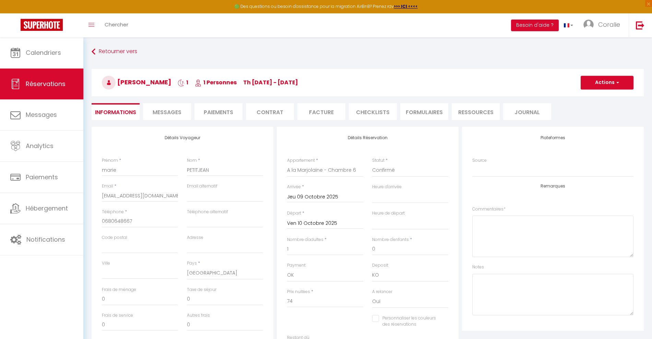
type input "1.75"
select select
checkbox input "false"
select select
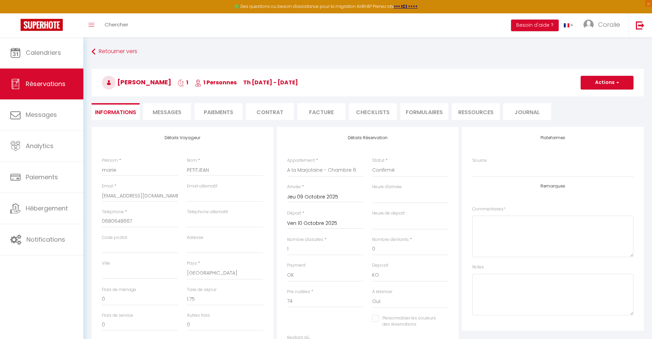
select select
click at [269, 111] on li "Contrat" at bounding box center [270, 111] width 48 height 17
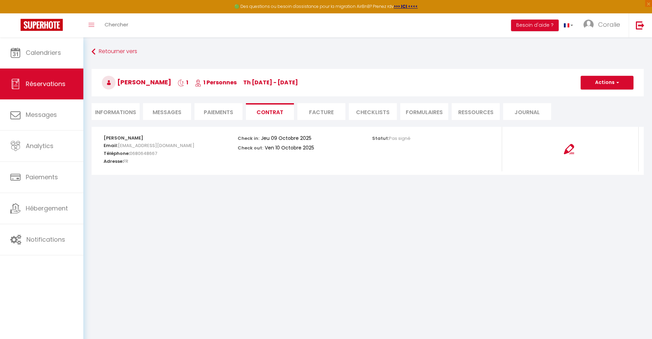
click at [223, 111] on li "Paiements" at bounding box center [218, 111] width 48 height 17
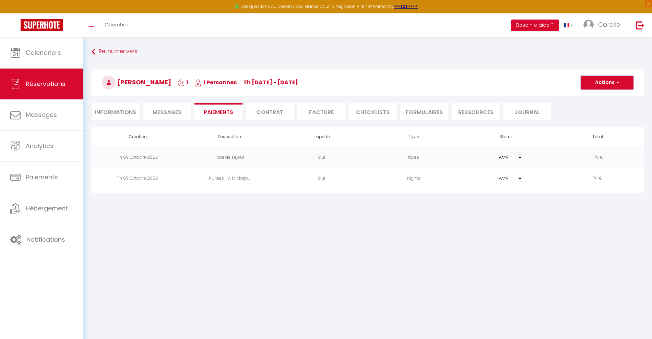
click at [612, 86] on button "Actions" at bounding box center [606, 83] width 53 height 14
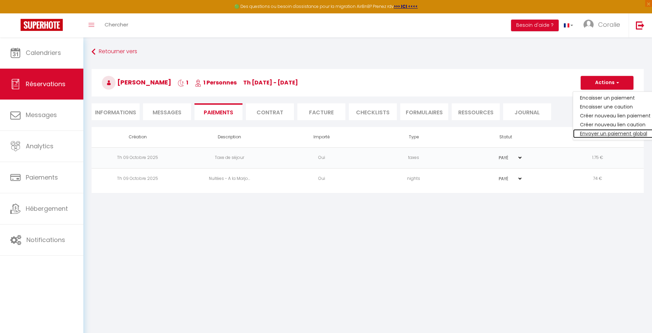
click at [617, 133] on link "Envoyer un paiement global" at bounding box center [615, 133] width 84 height 9
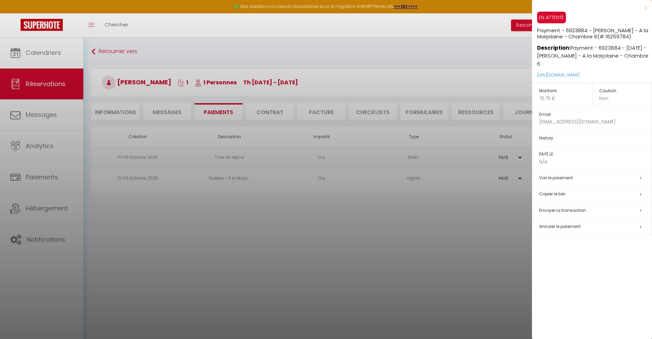
click at [568, 208] on span "Envoyer la transaction" at bounding box center [562, 210] width 47 height 6
select select "fr"
type input "[EMAIL_ADDRESS][DOMAIN_NAME]"
type input "Demande de paiement"
type textarea "Bonjour, Nous vous invitons à cliquer sur le lien ci-dessous pour effectuer le …"
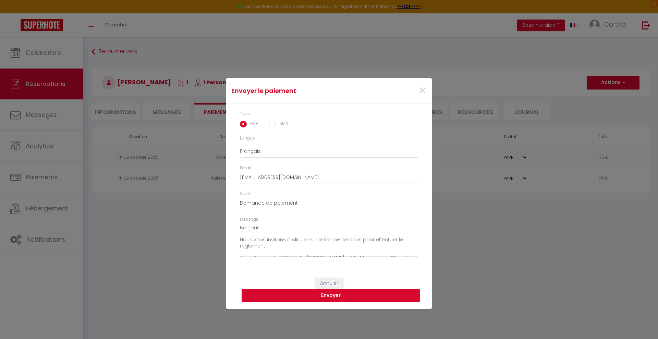
click at [360, 295] on button "Envoyer" at bounding box center [331, 295] width 178 height 13
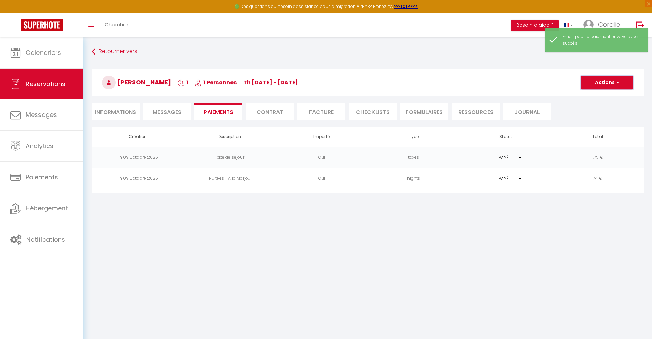
click at [615, 81] on span "button" at bounding box center [616, 83] width 4 height 6
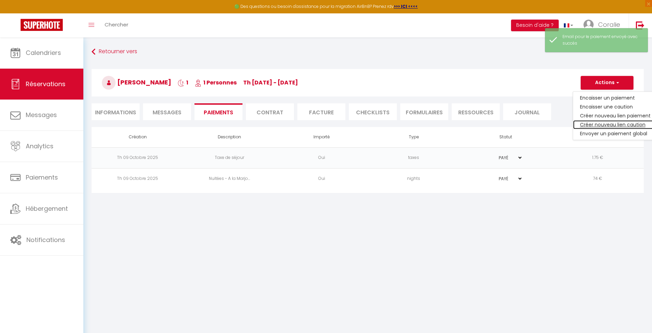
click at [622, 124] on link "Créer nouveau lien caution" at bounding box center [615, 124] width 84 height 9
select select "nights"
type input "[EMAIL_ADDRESS][DOMAIN_NAME]"
select select "14071"
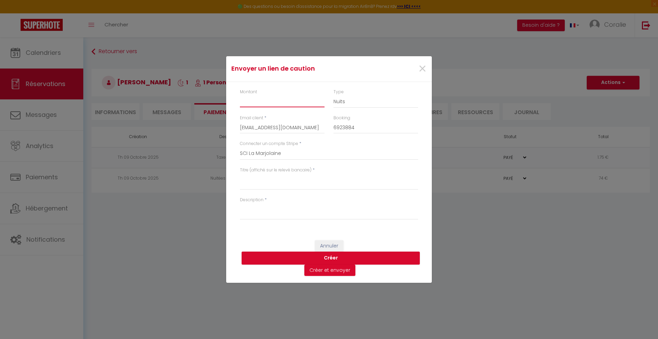
click at [267, 104] on input "Montant" at bounding box center [282, 101] width 85 height 12
type input "100"
click at [296, 182] on textarea "Titre (affiché sur le relevé bancaire)" at bounding box center [329, 181] width 178 height 16
type textarea "caution"
click at [309, 211] on textarea "Description" at bounding box center [329, 211] width 178 height 16
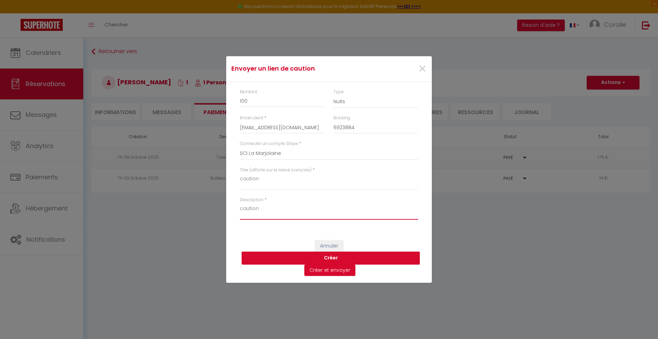
type textarea "caution"
click at [344, 262] on button "Créer" at bounding box center [331, 258] width 178 height 13
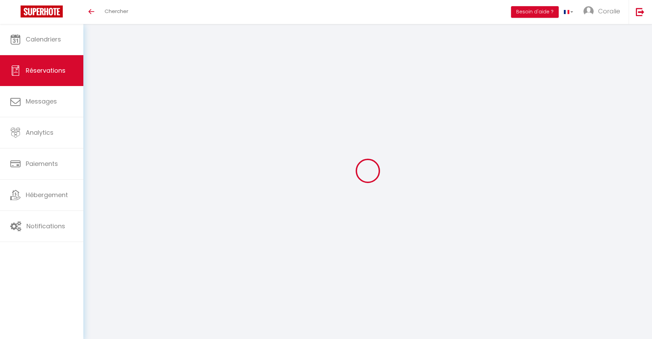
select select "0"
select select
checkbox input "false"
select select
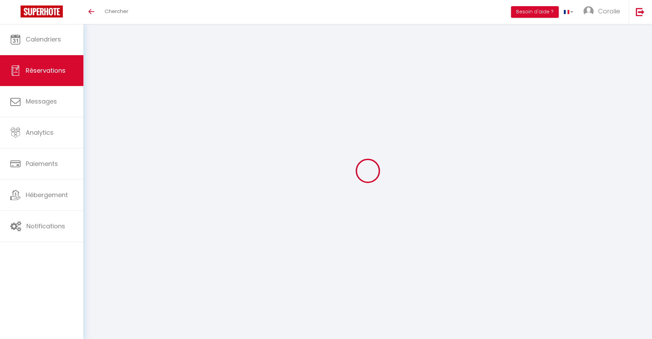
select select
checkbox input "false"
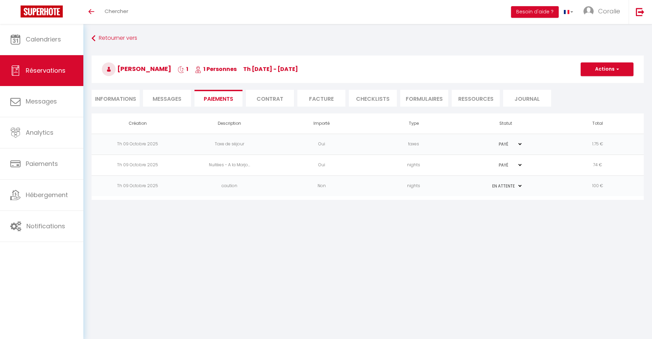
click at [554, 178] on td "100 €" at bounding box center [598, 186] width 92 height 21
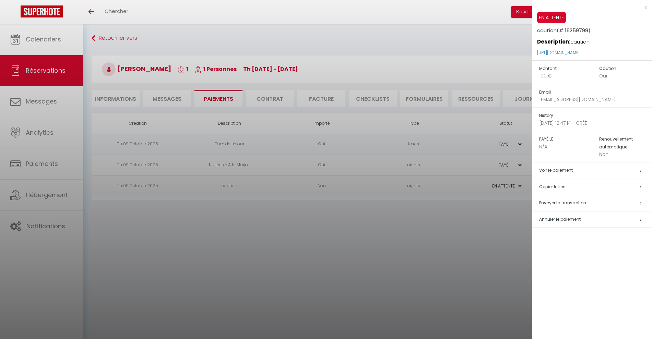
click at [587, 206] on h5 "Envoyer la transaction" at bounding box center [595, 203] width 112 height 8
select select "fr"
type input "[EMAIL_ADDRESS][DOMAIN_NAME]"
type input "Demande de dépôt"
type textarea "Bonjour, Nous vous invitons à cliquer sur le lien ci-dessous pour effectuer le …"
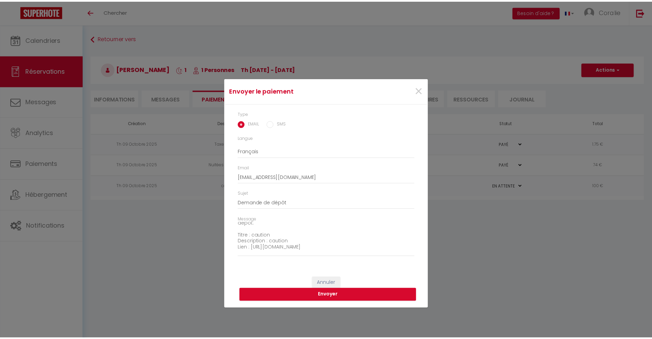
scroll to position [48, 0]
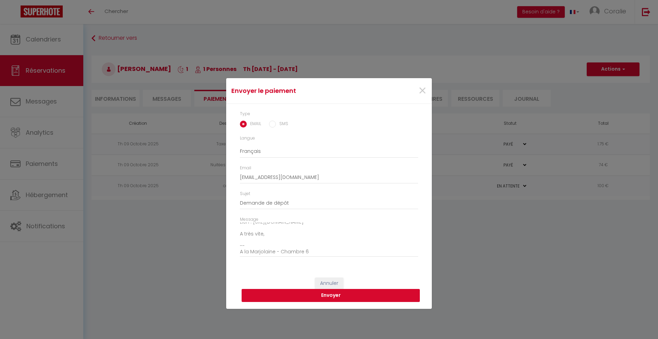
click at [366, 294] on button "Envoyer" at bounding box center [331, 295] width 178 height 13
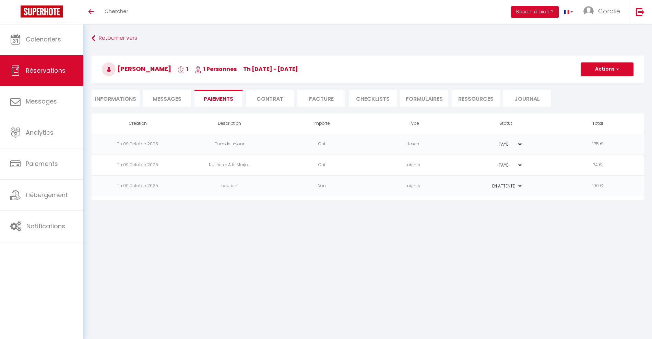
click at [72, 74] on link "Réservations" at bounding box center [41, 70] width 83 height 31
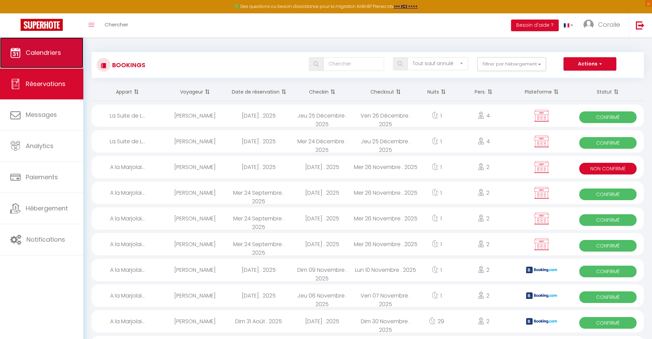
click at [62, 60] on link "Calendriers" at bounding box center [41, 52] width 83 height 31
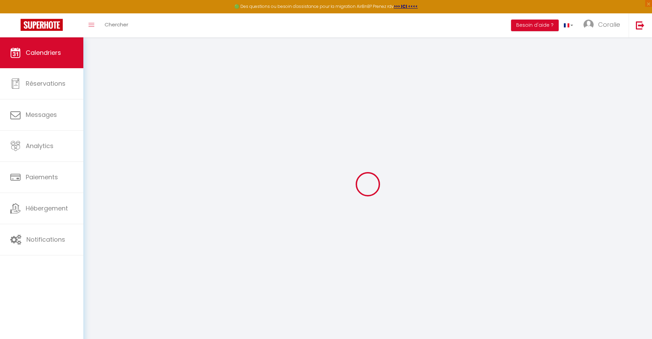
select select
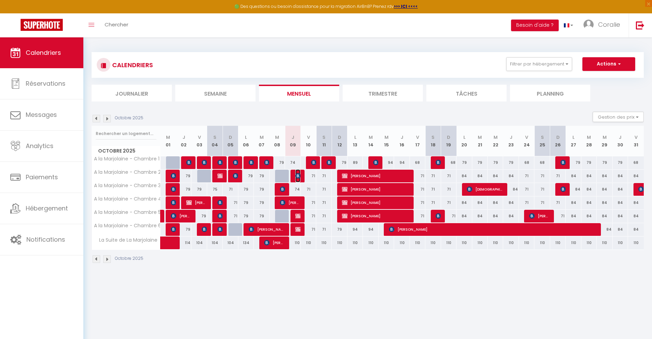
click at [298, 173] on img at bounding box center [297, 175] width 5 height 5
select select "OK"
select select "KO"
select select "0"
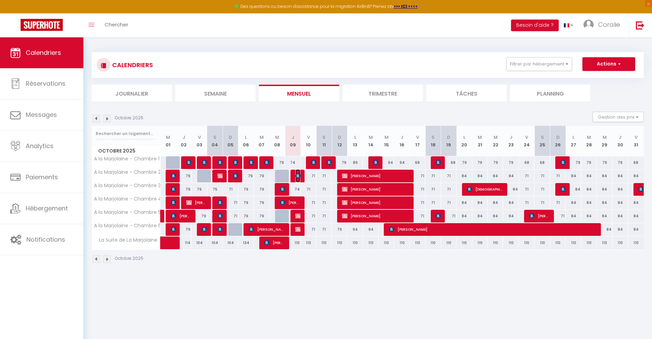
select select "1"
select select
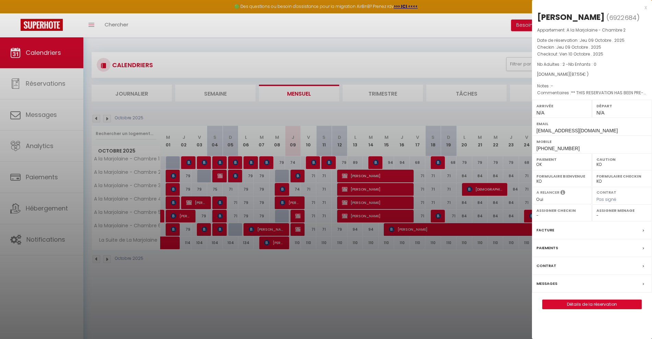
click at [312, 185] on div at bounding box center [326, 169] width 652 height 339
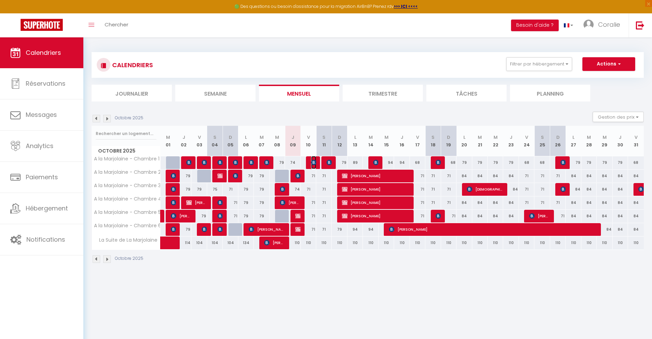
click at [312, 162] on img at bounding box center [313, 162] width 5 height 5
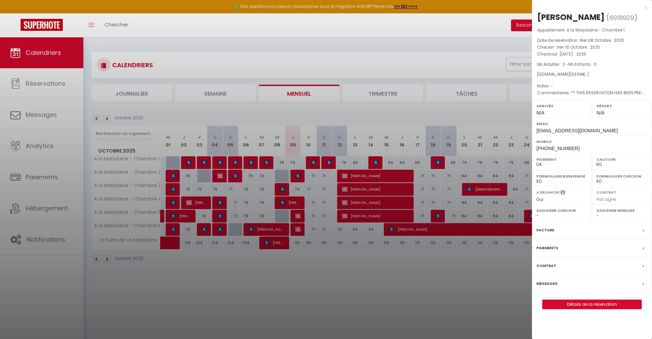
click at [317, 186] on div at bounding box center [326, 169] width 652 height 339
